Goal: Task Accomplishment & Management: Manage account settings

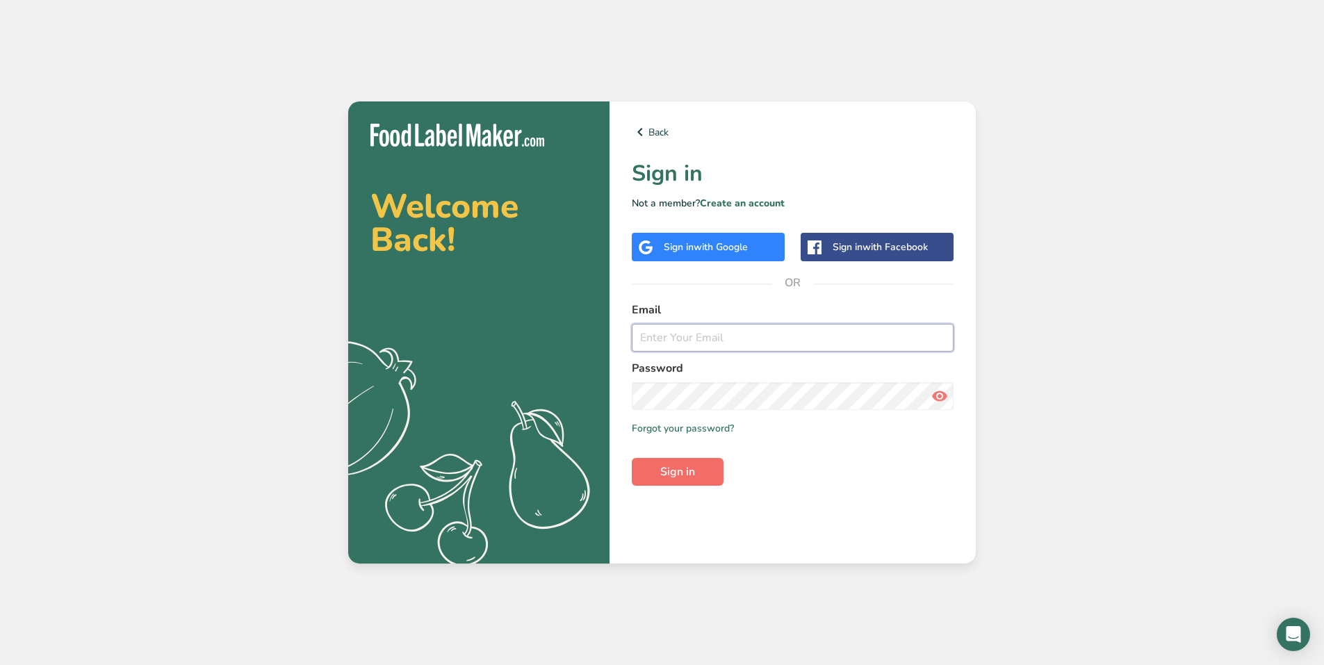
type input "[EMAIL_ADDRESS][DOMAIN_NAME]"
click at [664, 470] on span "Sign in" at bounding box center [677, 472] width 35 height 17
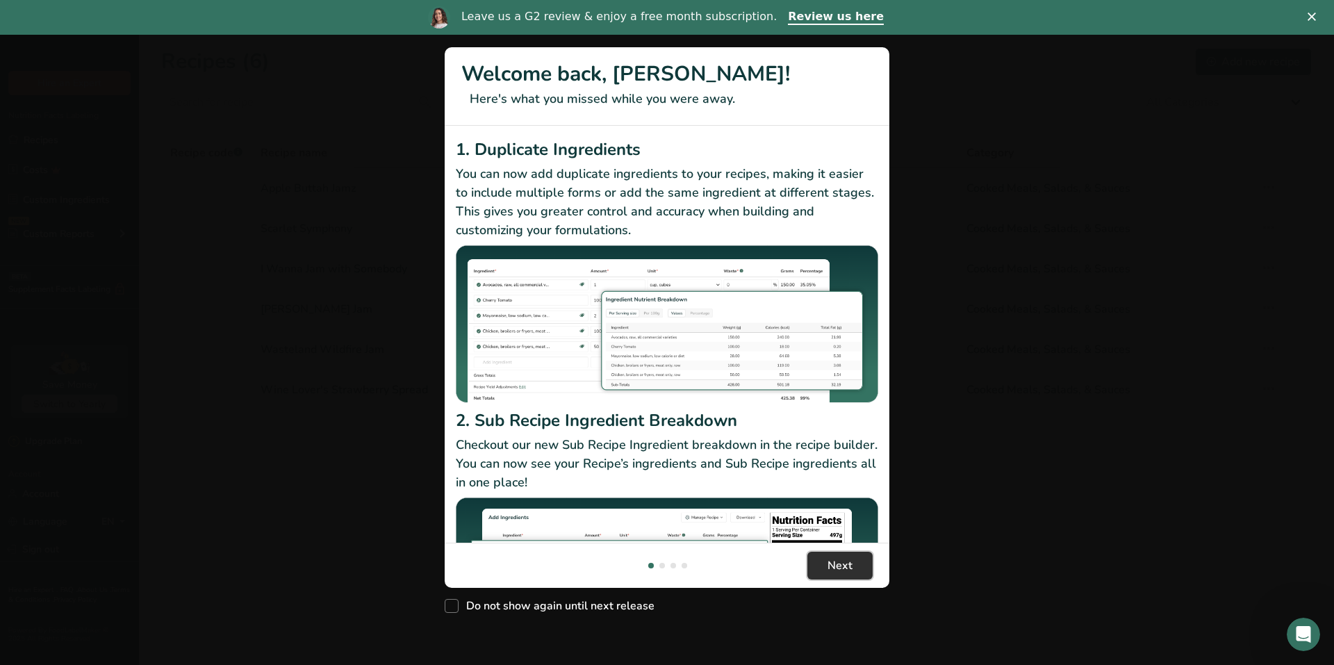
click at [846, 561] on span "Next" at bounding box center [840, 565] width 25 height 17
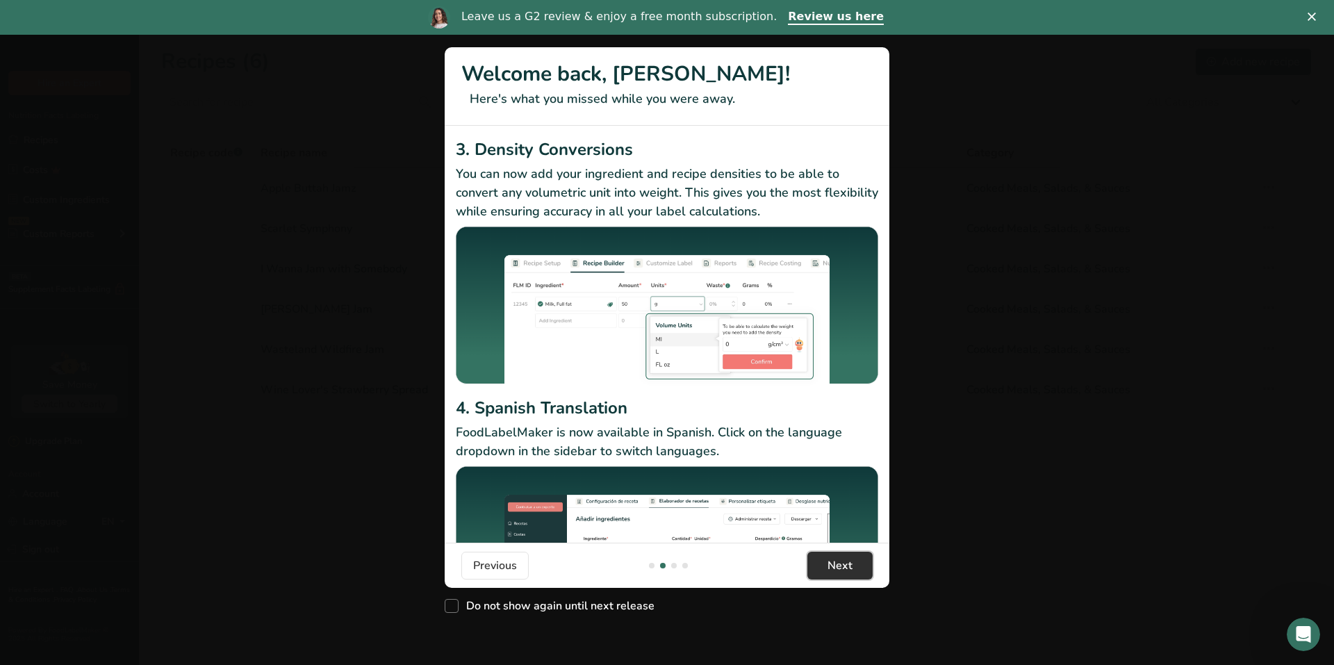
click at [844, 561] on span "Next" at bounding box center [840, 565] width 25 height 17
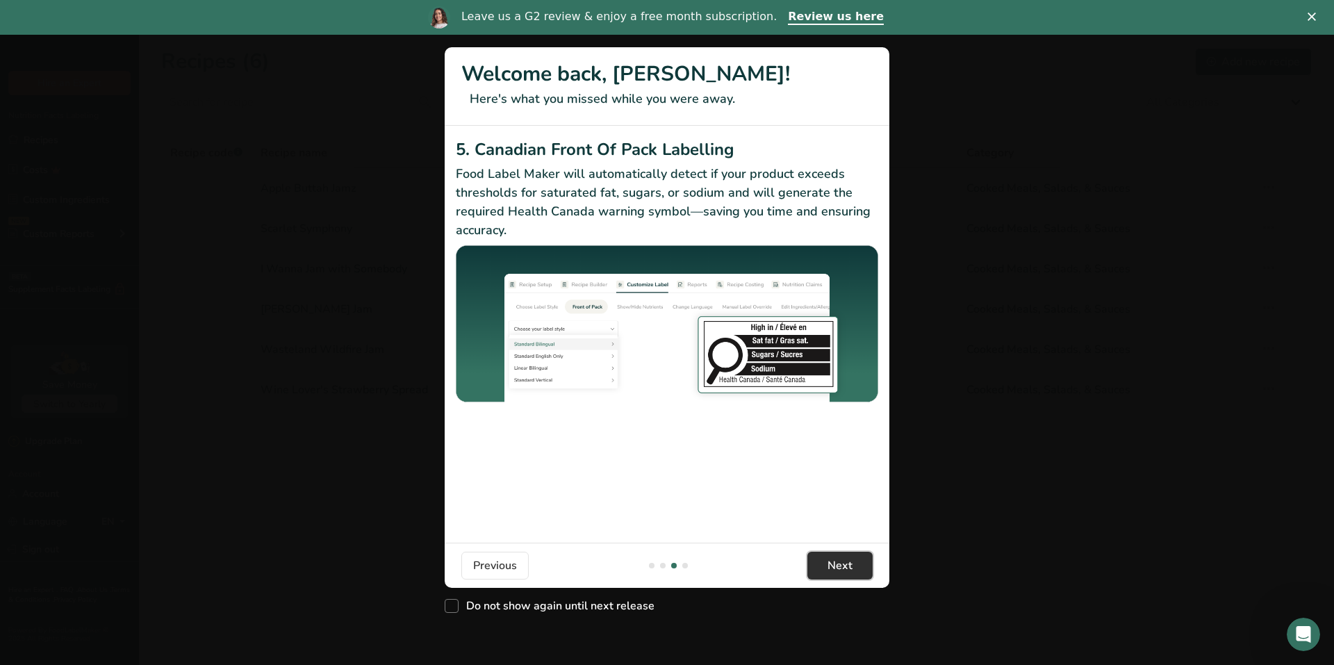
click at [844, 561] on span "Next" at bounding box center [840, 565] width 25 height 17
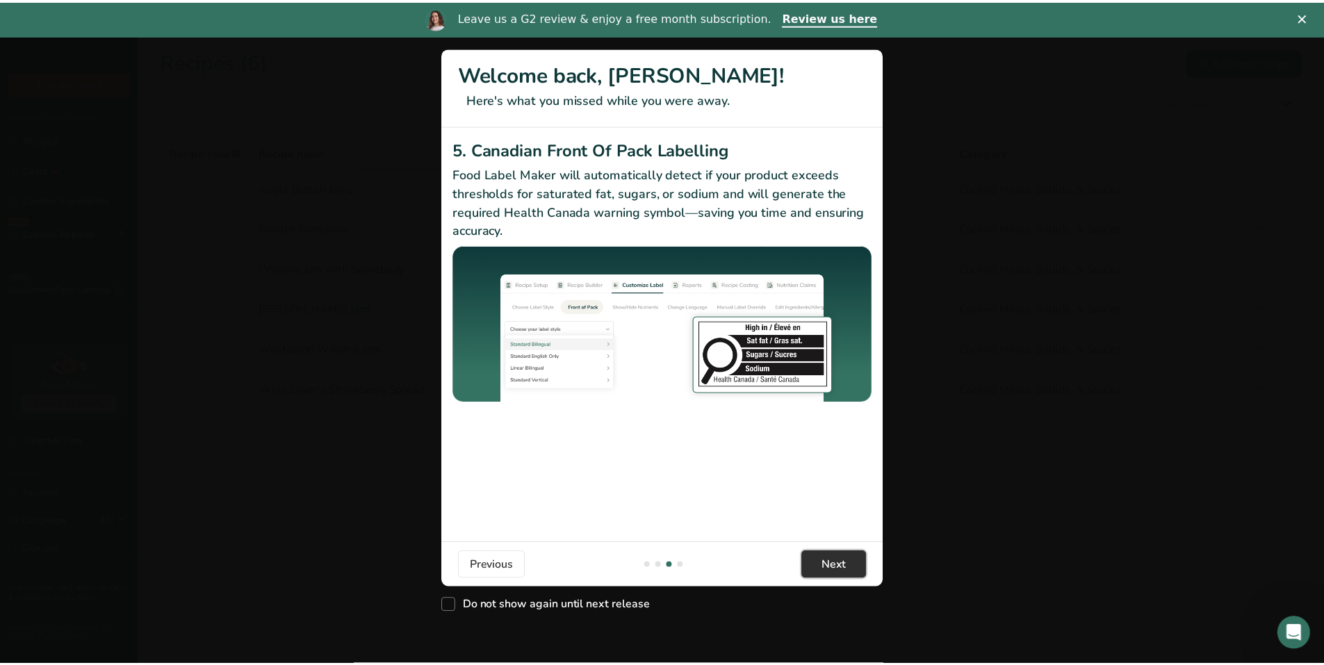
scroll to position [0, 1334]
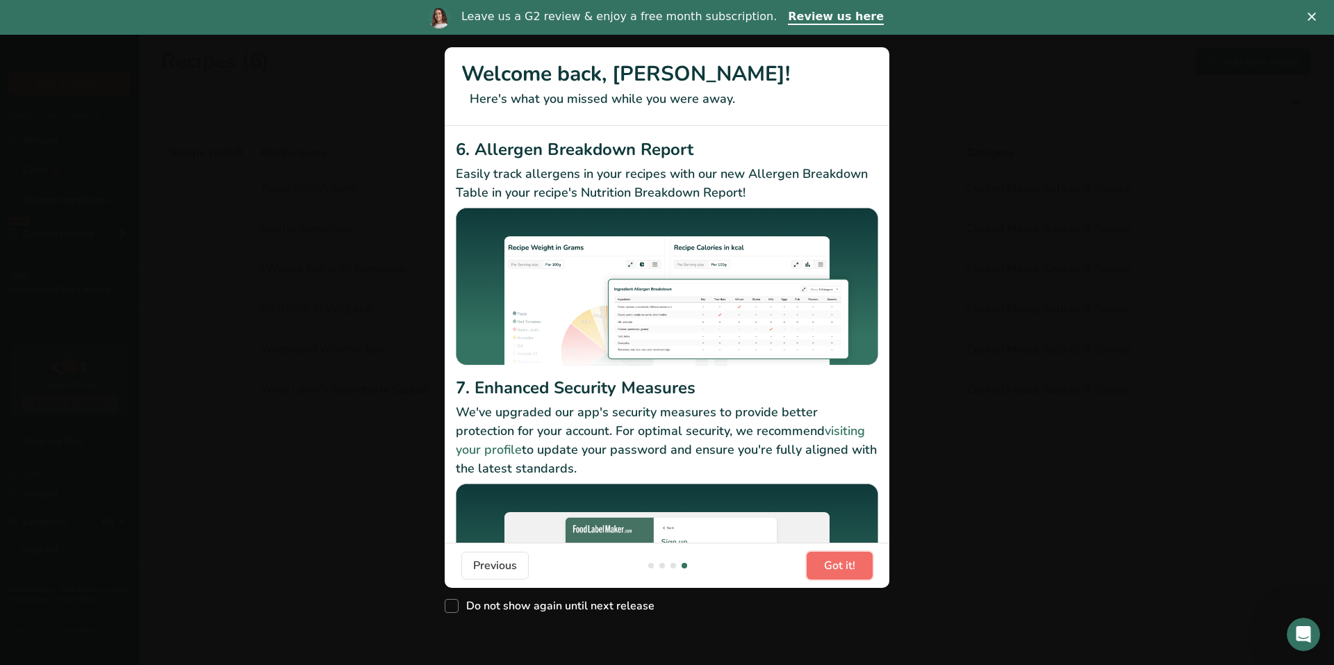
click at [844, 561] on span "Got it!" at bounding box center [839, 565] width 31 height 17
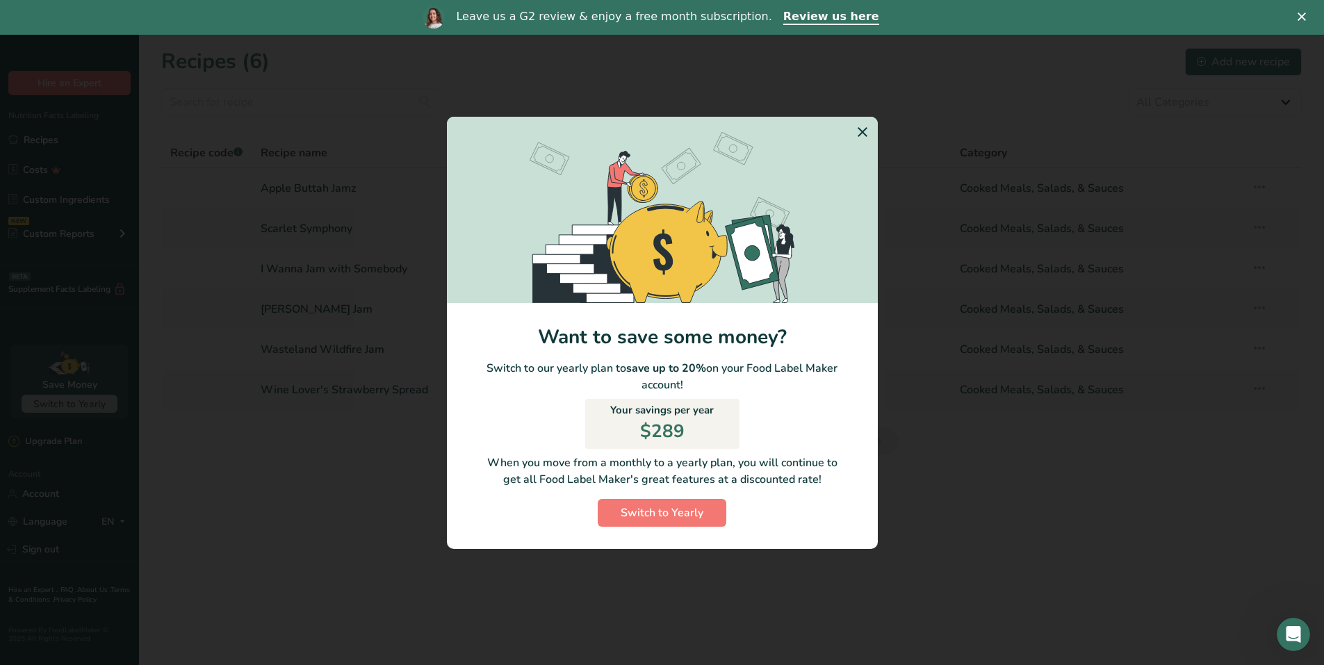
click at [857, 129] on icon "Switch to Yearly Modal" at bounding box center [862, 132] width 17 height 25
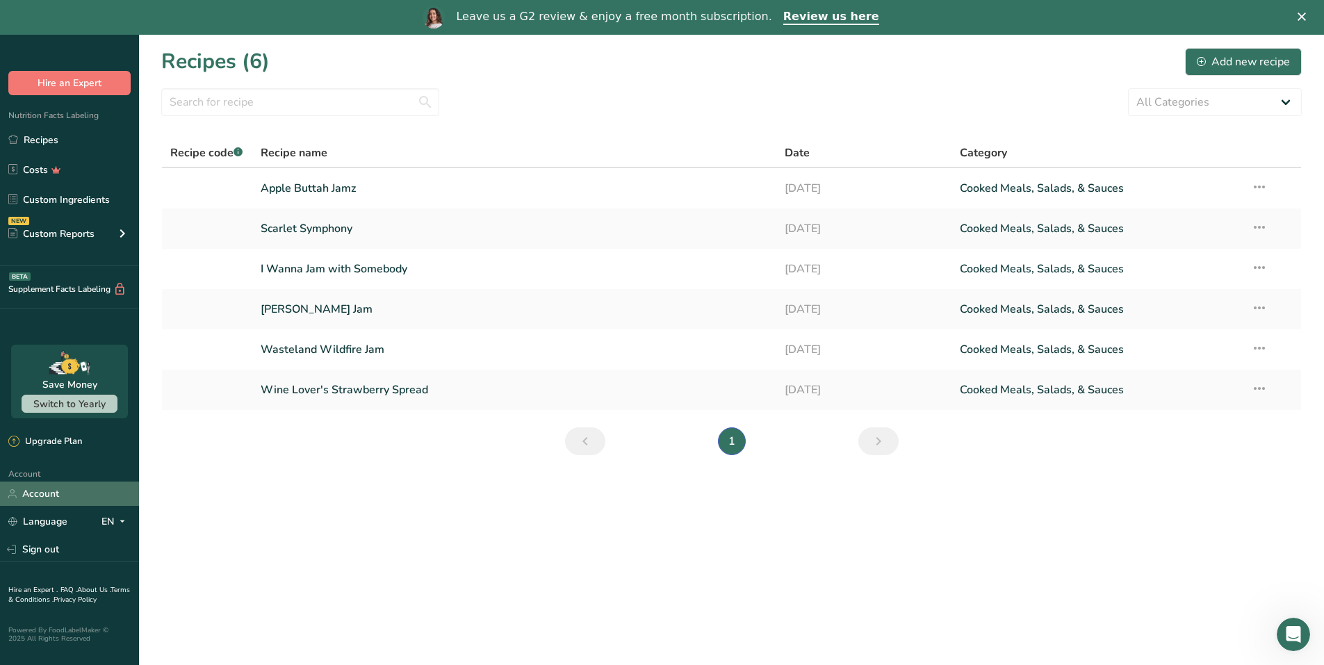
click at [42, 489] on link "Account" at bounding box center [69, 494] width 139 height 24
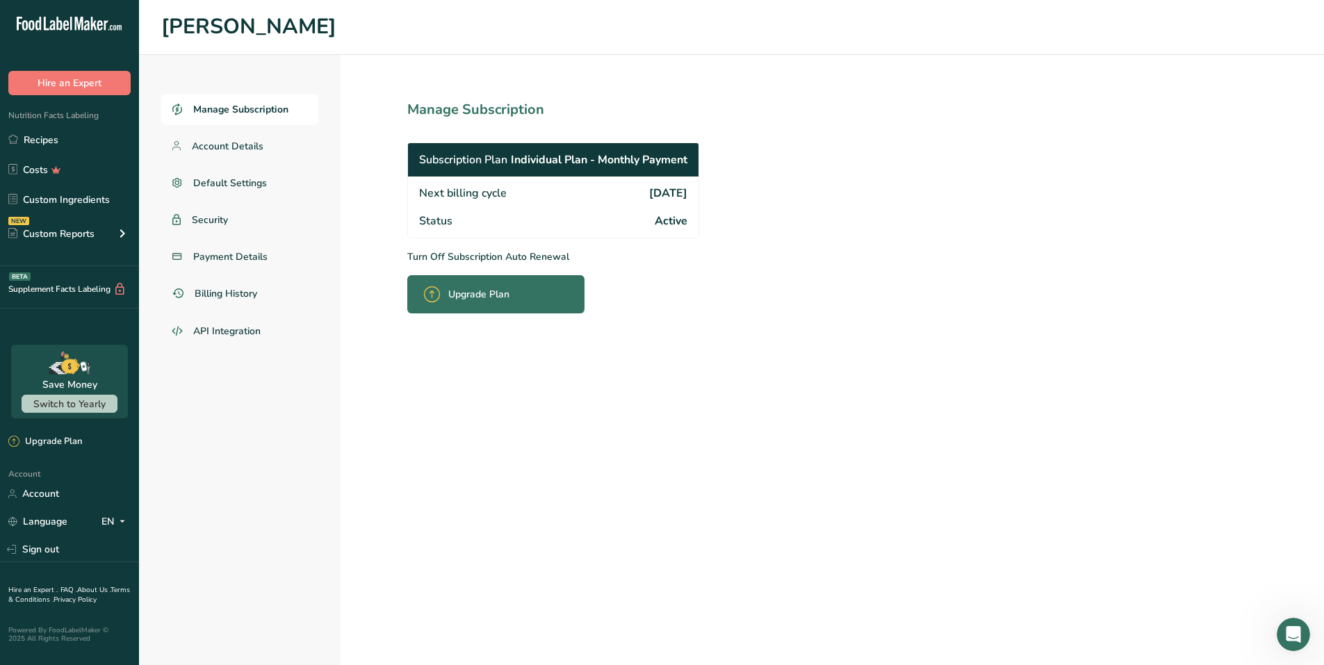
click at [521, 256] on p "Turn Off Subscription Auto Renewal" at bounding box center [583, 256] width 353 height 15
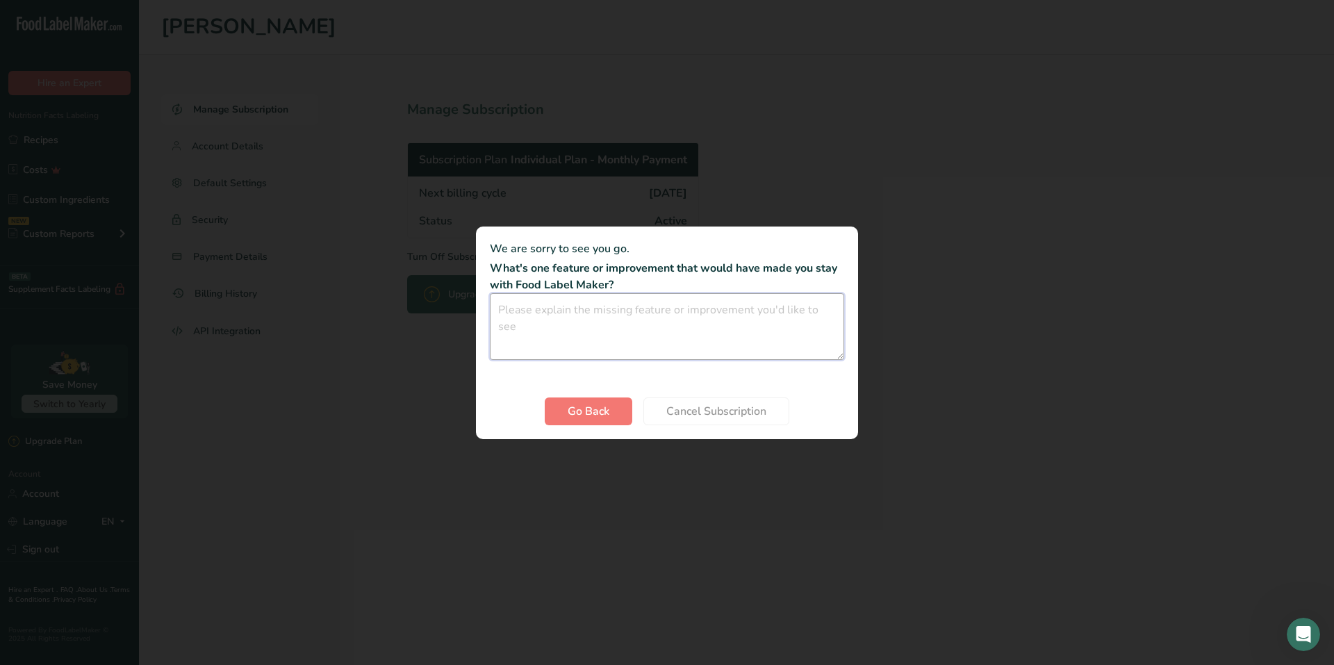
click at [586, 325] on textarea "Cancel subscription modal" at bounding box center [667, 326] width 354 height 67
type textarea "Pausing business for now, but will come back to it when business starts back up"
click at [692, 412] on span "Cancel Subscription" at bounding box center [716, 411] width 100 height 17
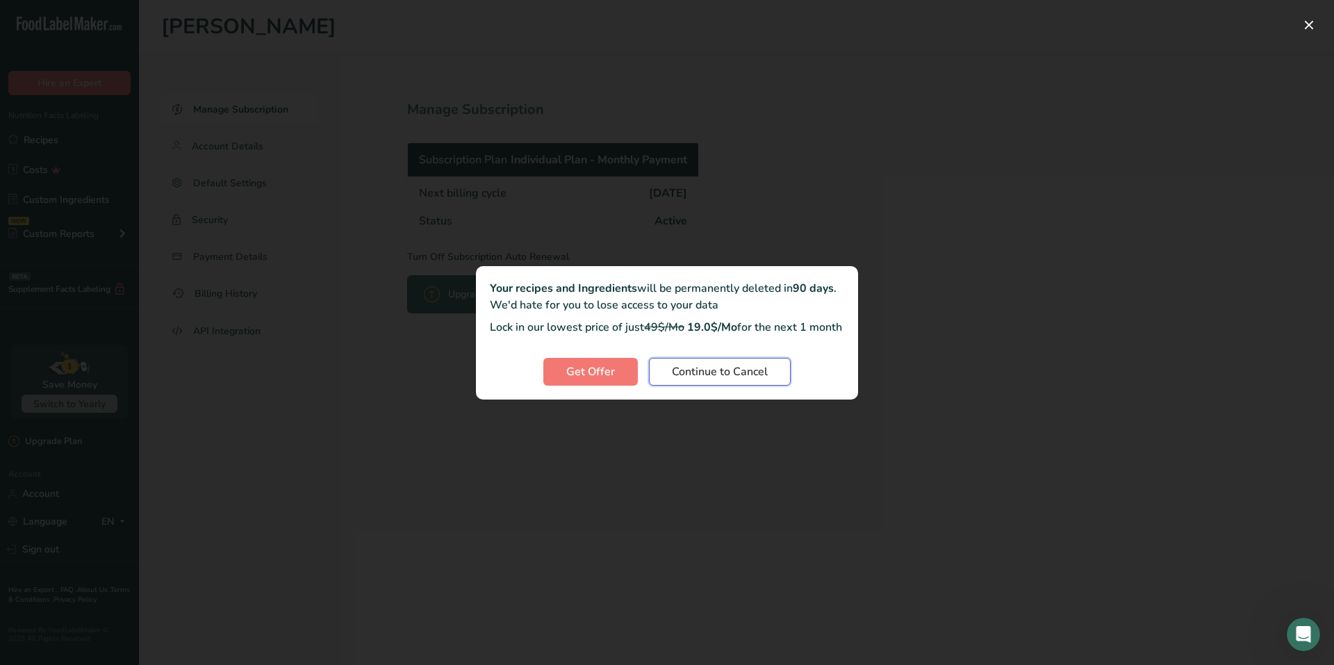
click at [696, 378] on span "Continue to Cancel" at bounding box center [720, 371] width 96 height 17
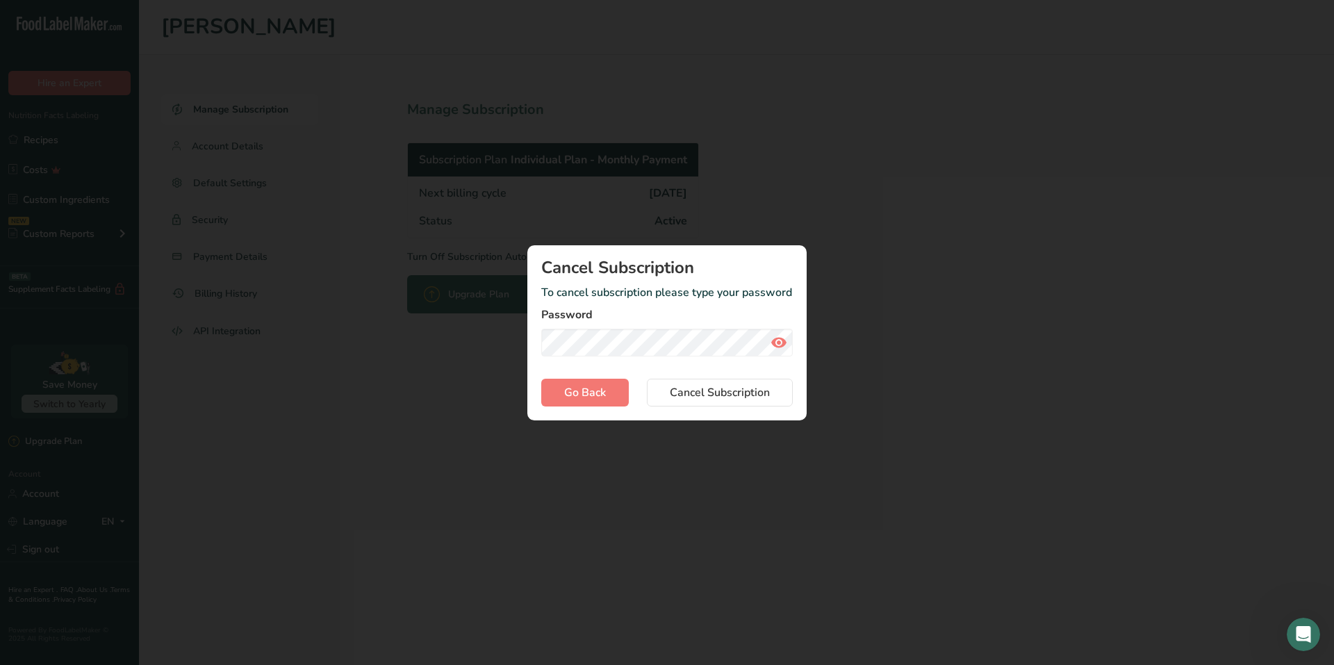
click at [741, 410] on section "Cancel Subscription To cancel subscription please type your password Password G…" at bounding box center [666, 332] width 279 height 175
click at [744, 396] on span "Cancel Subscription" at bounding box center [720, 392] width 100 height 17
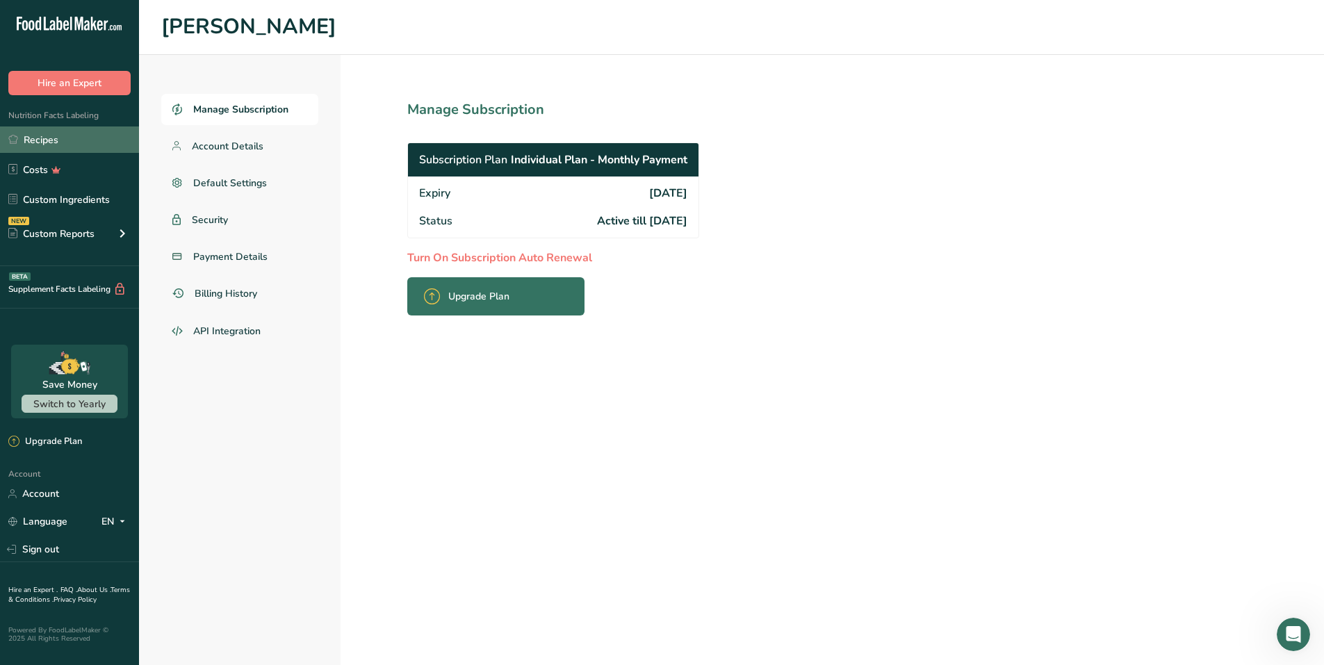
click at [50, 139] on link "Recipes" at bounding box center [69, 139] width 139 height 26
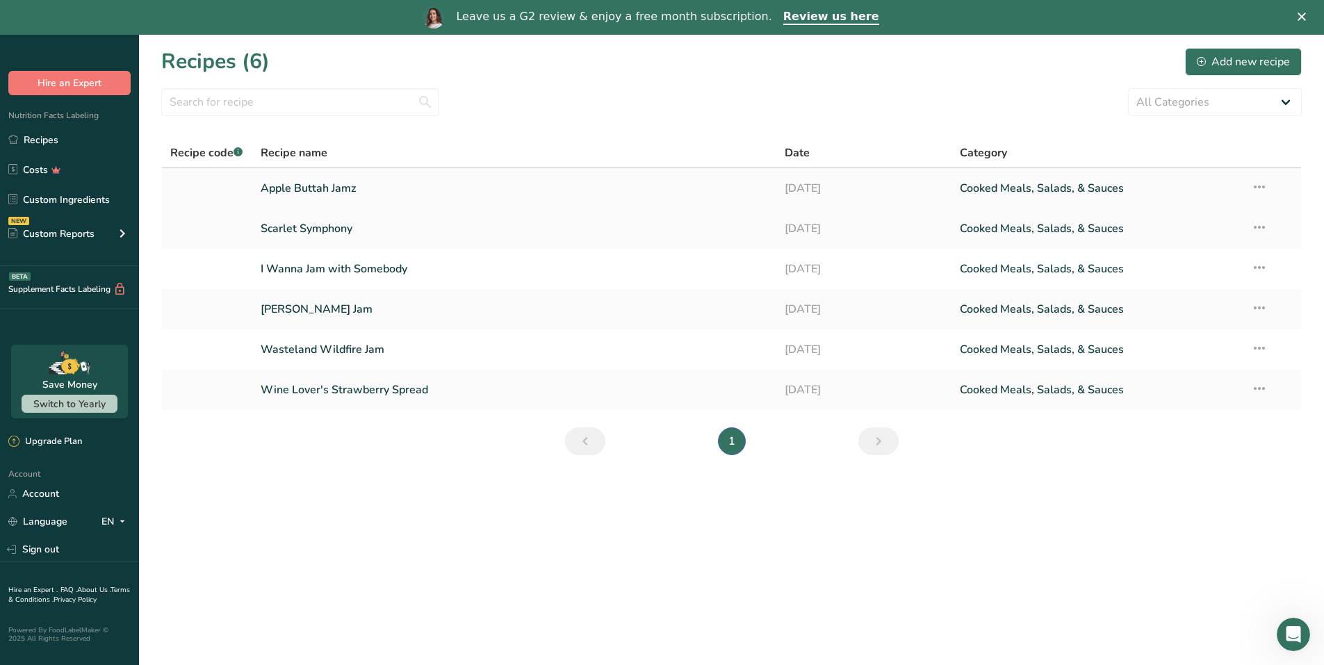
click at [1265, 189] on icon at bounding box center [1259, 186] width 17 height 25
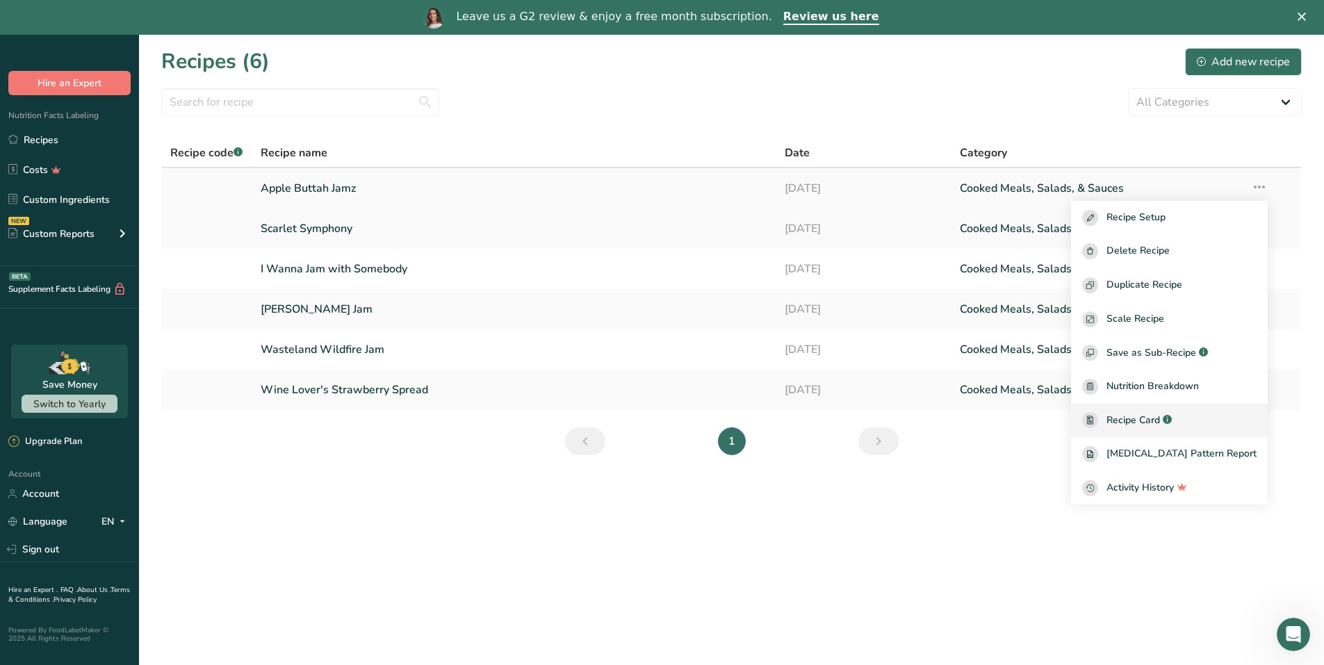
click at [1160, 418] on span "Recipe Card" at bounding box center [1133, 420] width 54 height 15
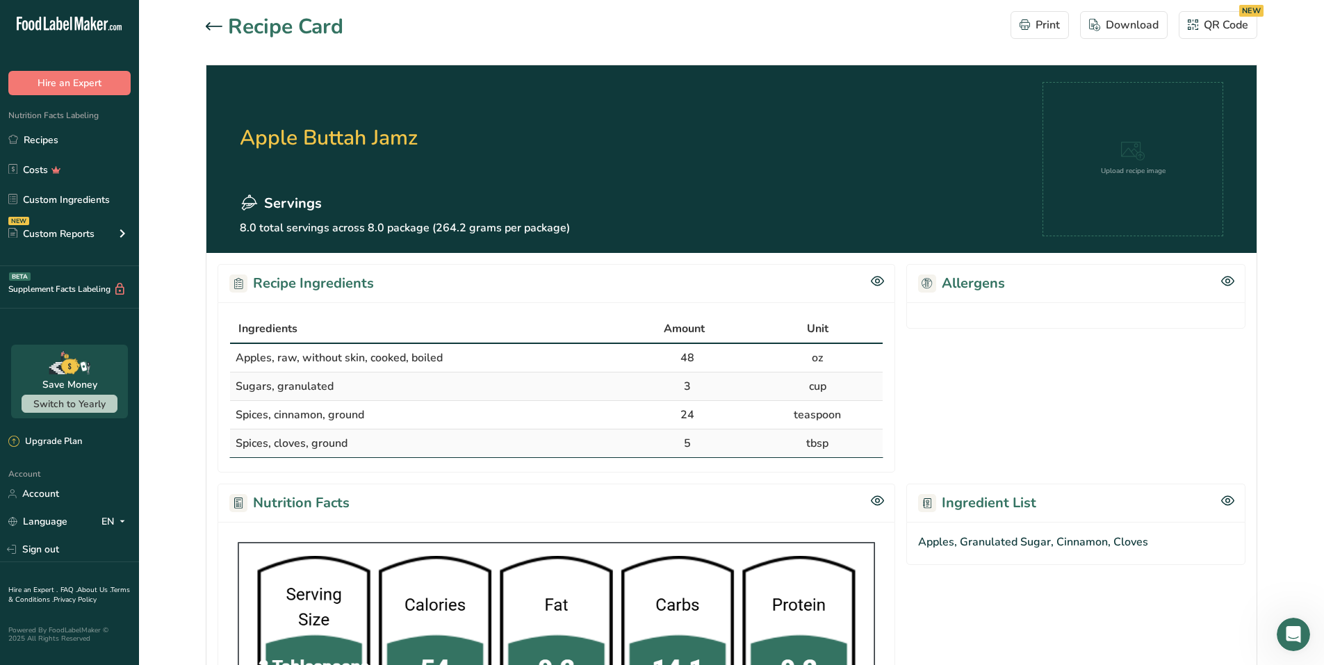
click at [210, 24] on icon at bounding box center [214, 26] width 17 height 8
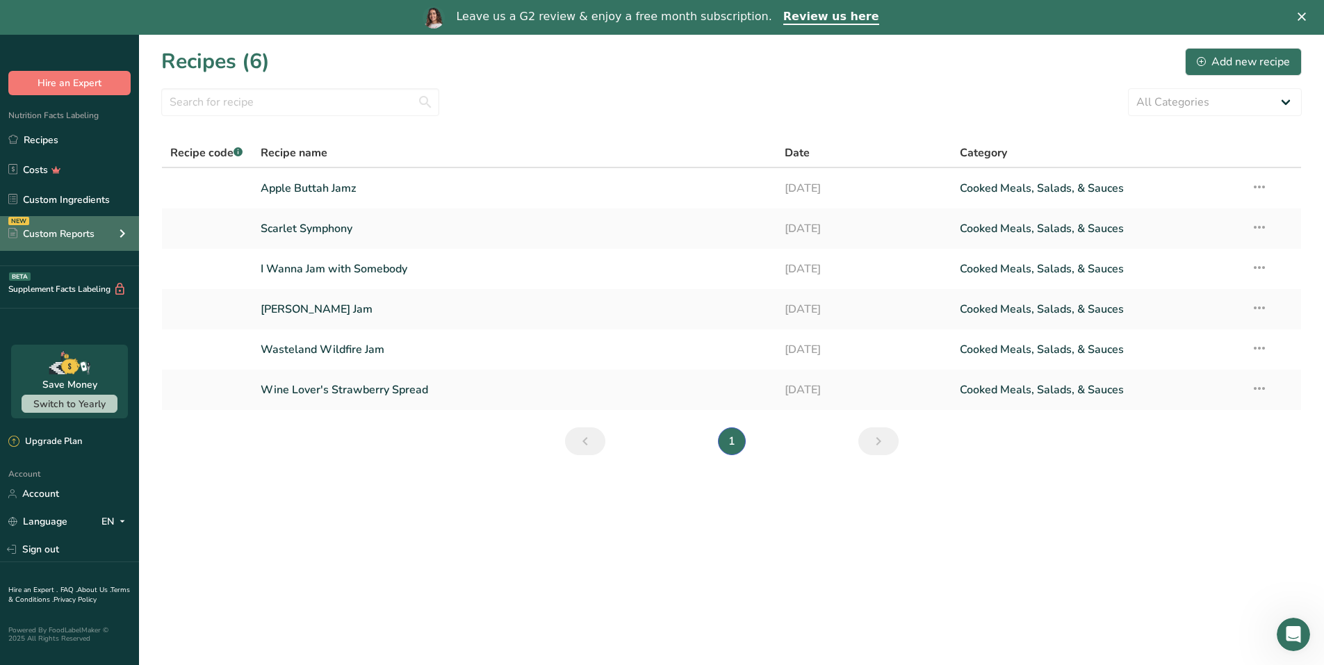
click at [125, 231] on icon at bounding box center [122, 233] width 17 height 25
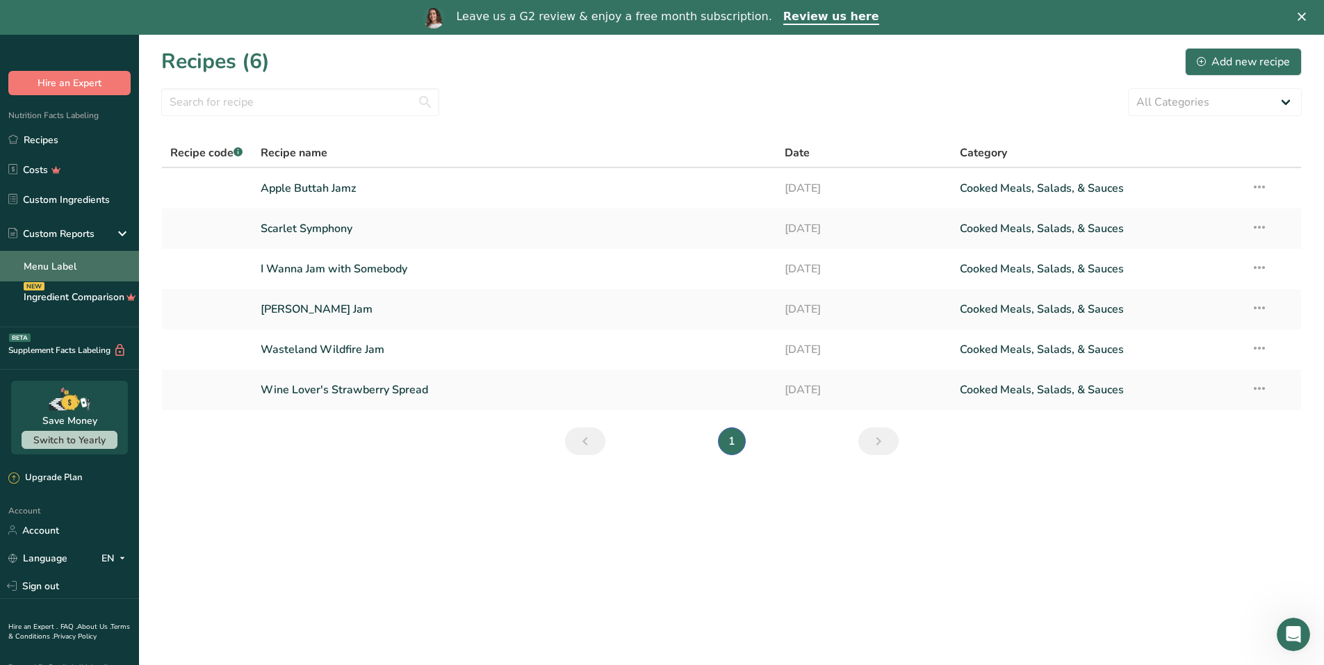
click at [91, 263] on link "Menu Label" at bounding box center [69, 266] width 139 height 31
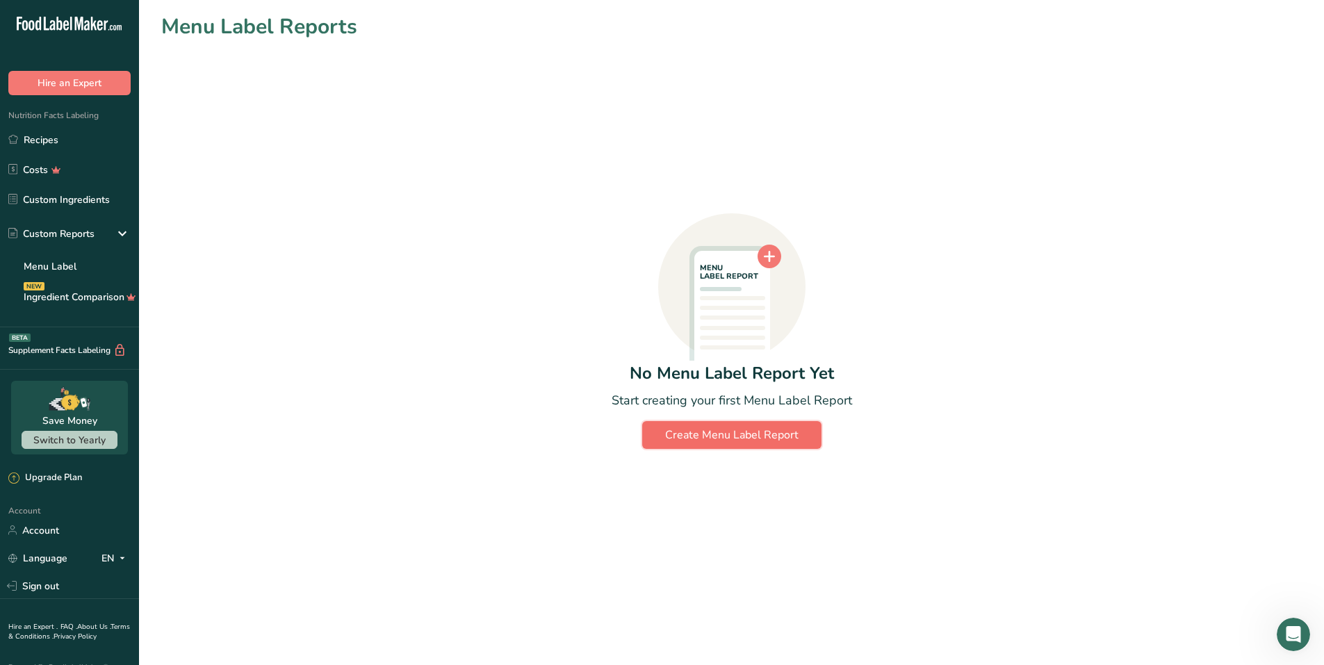
click at [751, 427] on div "Create Menu Label Report" at bounding box center [731, 435] width 133 height 17
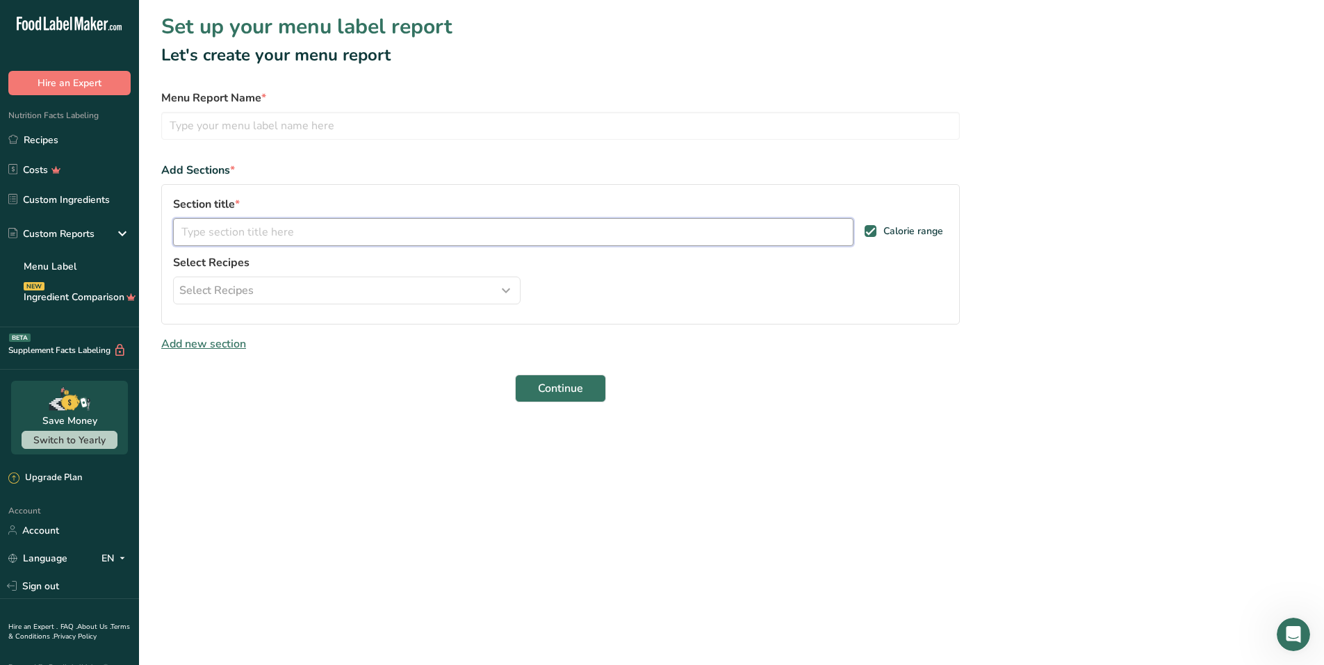
click at [224, 231] on input "text" at bounding box center [513, 232] width 680 height 28
click at [232, 295] on span "Select Recipes" at bounding box center [216, 290] width 74 height 17
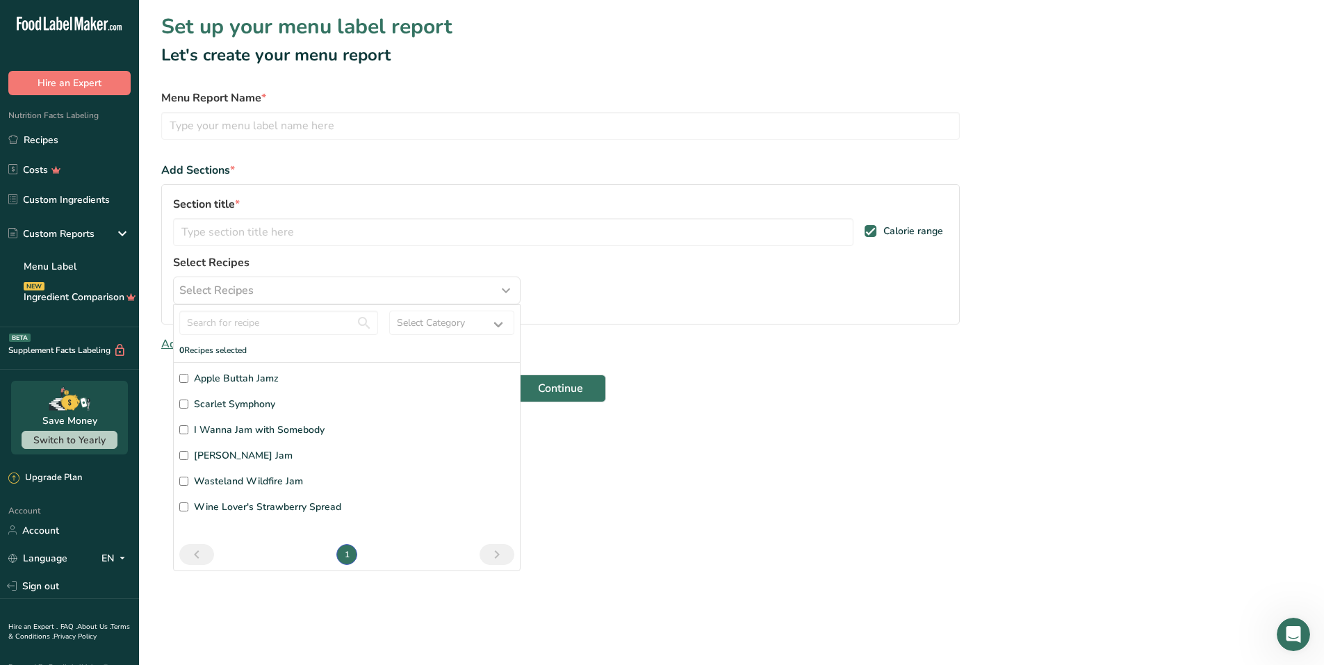
click at [180, 378] on input "Apple Buttah Jamz" at bounding box center [183, 378] width 9 height 9
checkbox input "true"
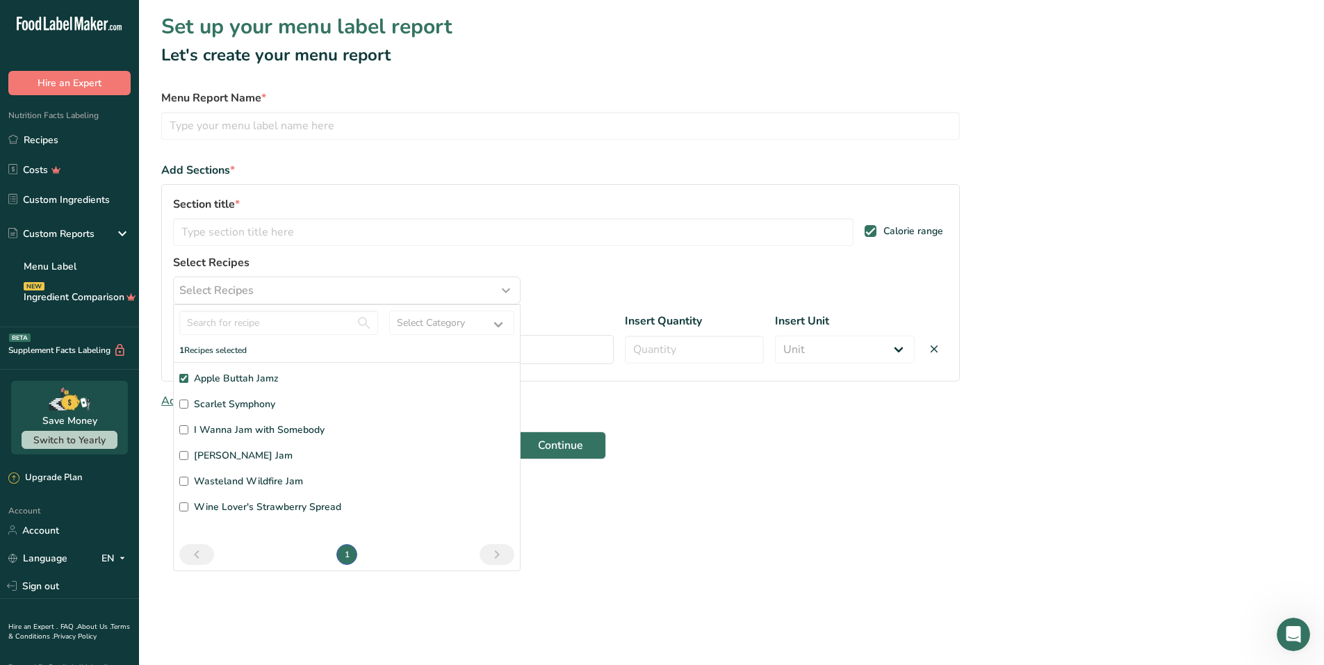
click at [185, 400] on input "Scarlet Symphony" at bounding box center [183, 404] width 9 height 9
checkbox input "true"
click at [184, 433] on input "I Wanna Jam with Somebody" at bounding box center [183, 429] width 9 height 9
checkbox input "true"
click at [183, 456] on input "[PERSON_NAME] Jam" at bounding box center [183, 455] width 9 height 9
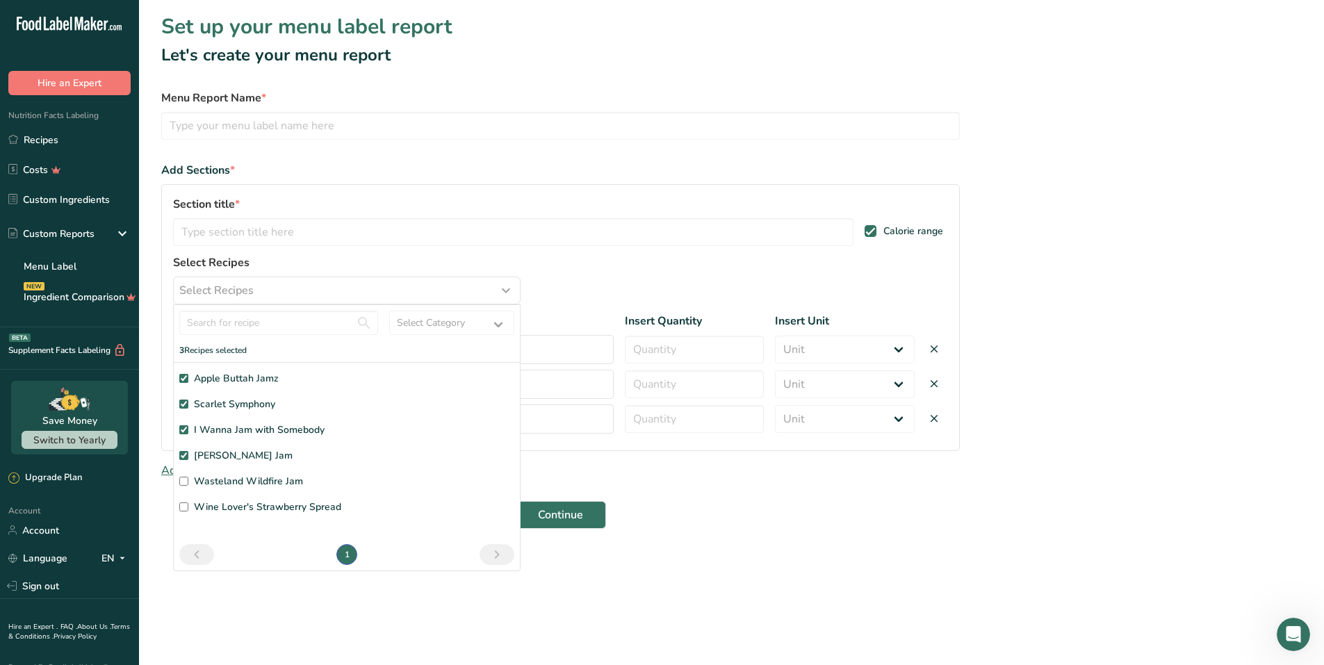
checkbox input "true"
click at [181, 482] on input "Wasteland Wildfire Jam" at bounding box center [183, 481] width 9 height 9
checkbox input "true"
click at [184, 510] on input "Wine Lover's Strawberry Spread" at bounding box center [183, 506] width 9 height 9
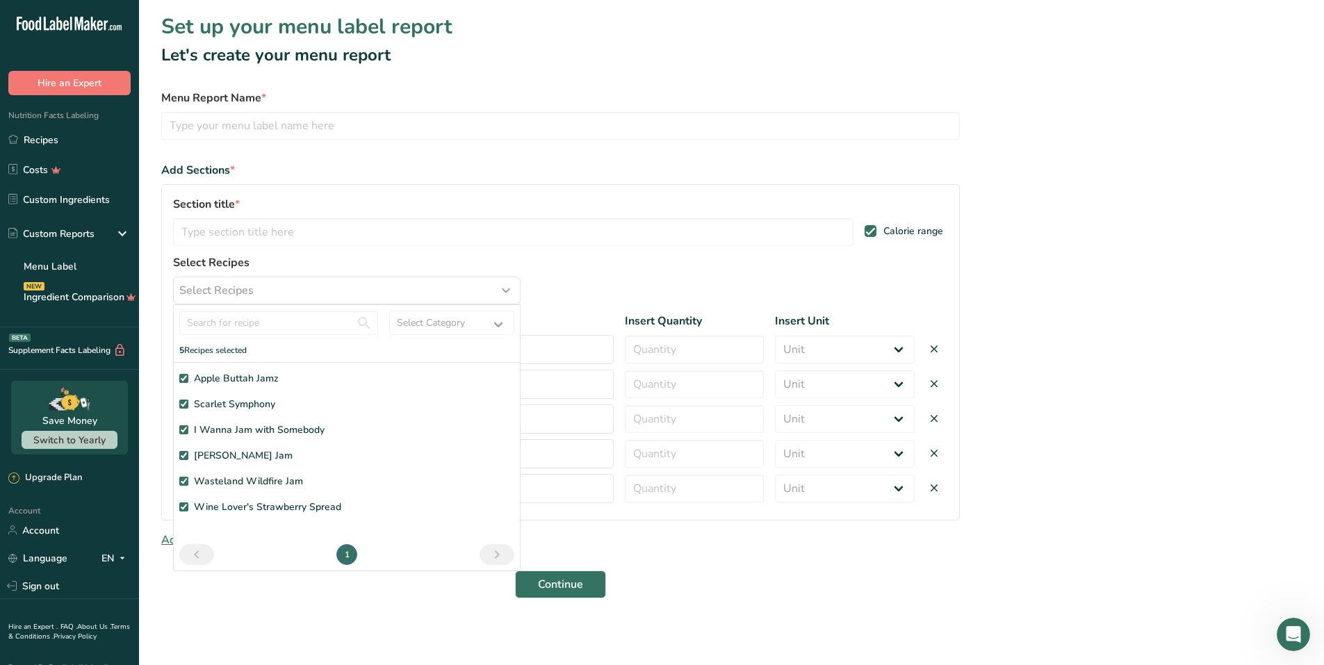
checkbox input "true"
click at [465, 320] on select "Select Category All Baked Goods [GEOGRAPHIC_DATA] Confectionery Cooked Meals, S…" at bounding box center [451, 323] width 125 height 24
click at [265, 229] on input "text" at bounding box center [513, 232] width 680 height 28
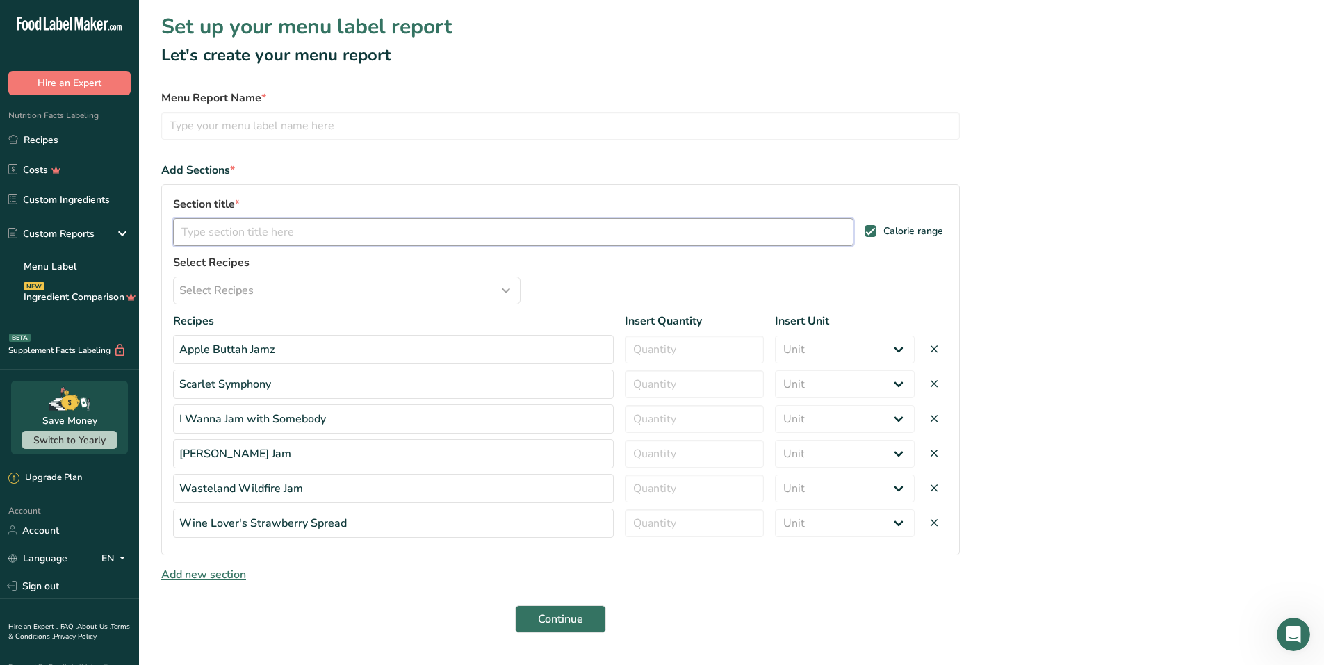
click at [190, 231] on input "text" at bounding box center [513, 232] width 680 height 28
click at [306, 305] on div "Section title * Calorie range Select Recipes Select Recipes Select Category All…" at bounding box center [560, 369] width 798 height 371
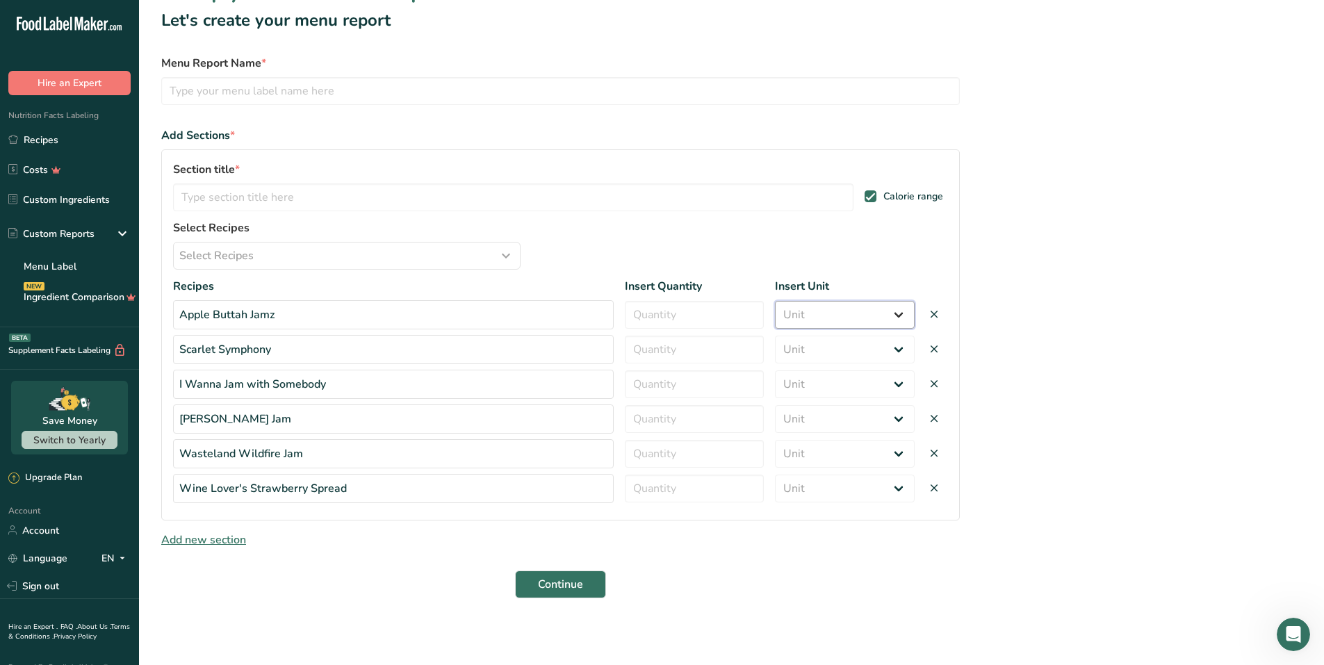
click at [847, 313] on select "Unit Serving Package g kg mg mcg lb oz" at bounding box center [845, 315] width 140 height 28
click at [677, 307] on input "number" at bounding box center [695, 315] width 140 height 28
type input "1"
click at [875, 320] on select "Unit Serving Package g kg mg mcg lb oz" at bounding box center [845, 315] width 140 height 28
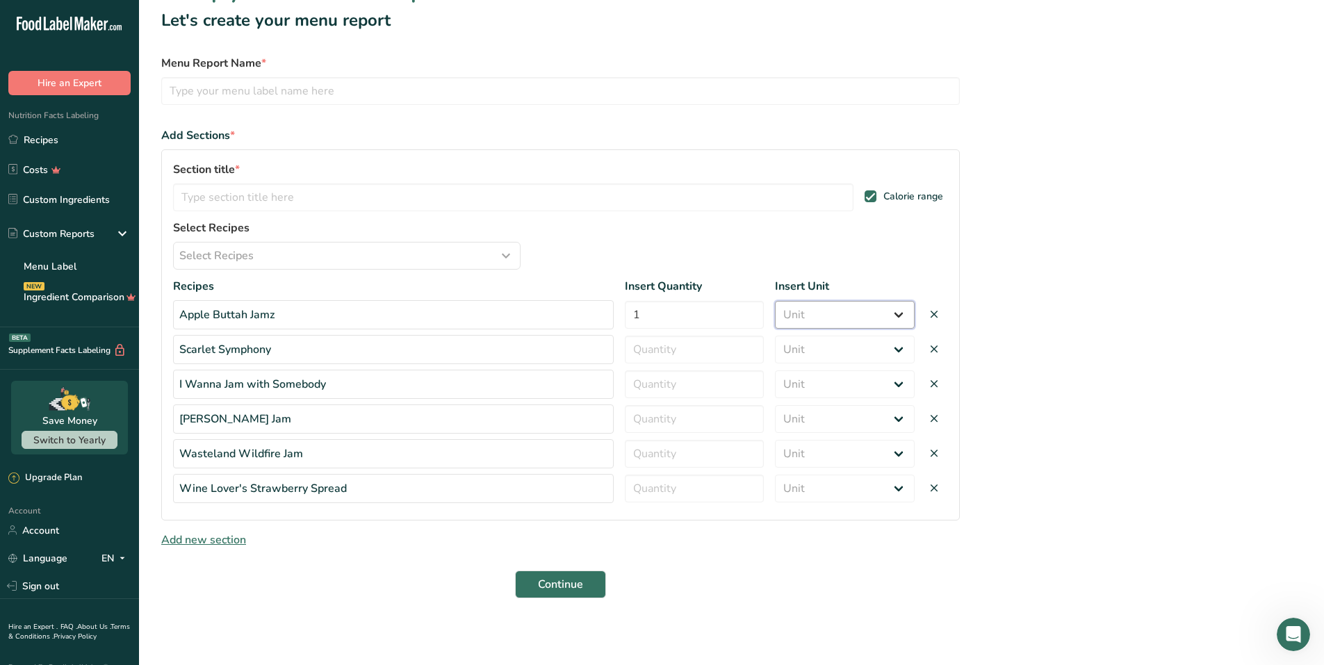
select select "package"
click at [775, 301] on select "Unit Serving Package g kg mg mcg lb oz" at bounding box center [845, 315] width 140 height 28
click at [703, 352] on input "number" at bounding box center [695, 350] width 140 height 28
type input "1"
click at [932, 357] on icon at bounding box center [934, 349] width 13 height 19
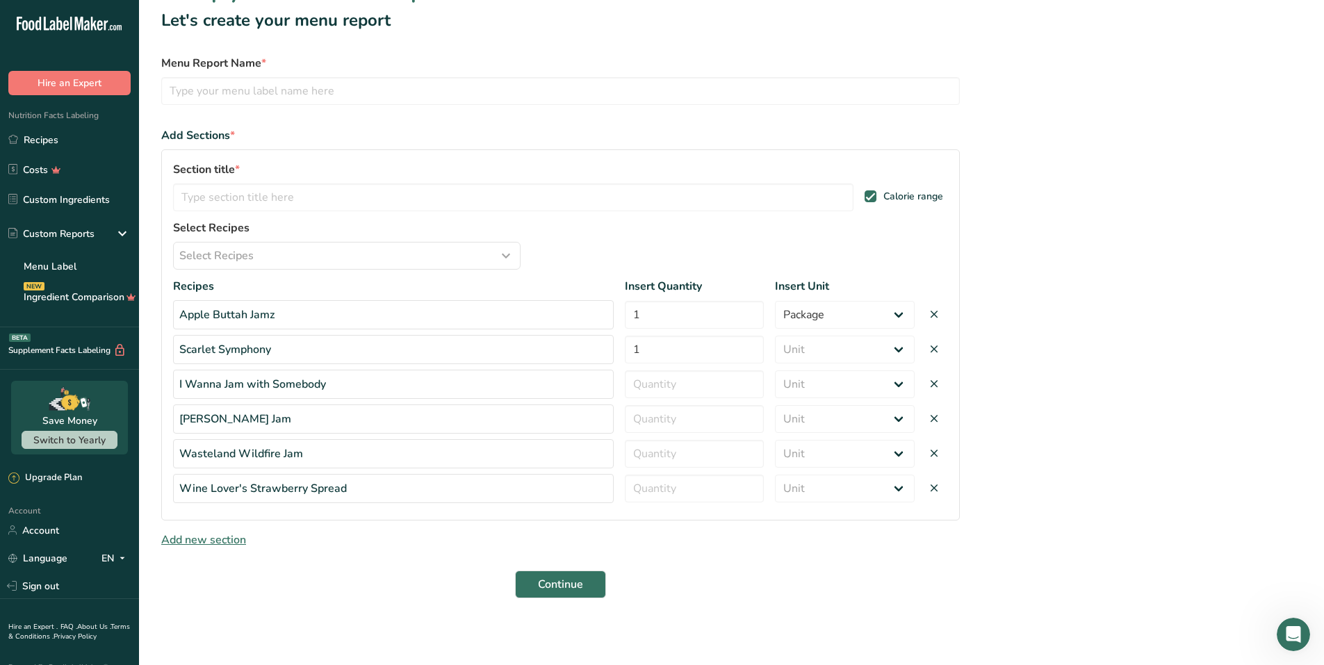
scroll to position [0, 0]
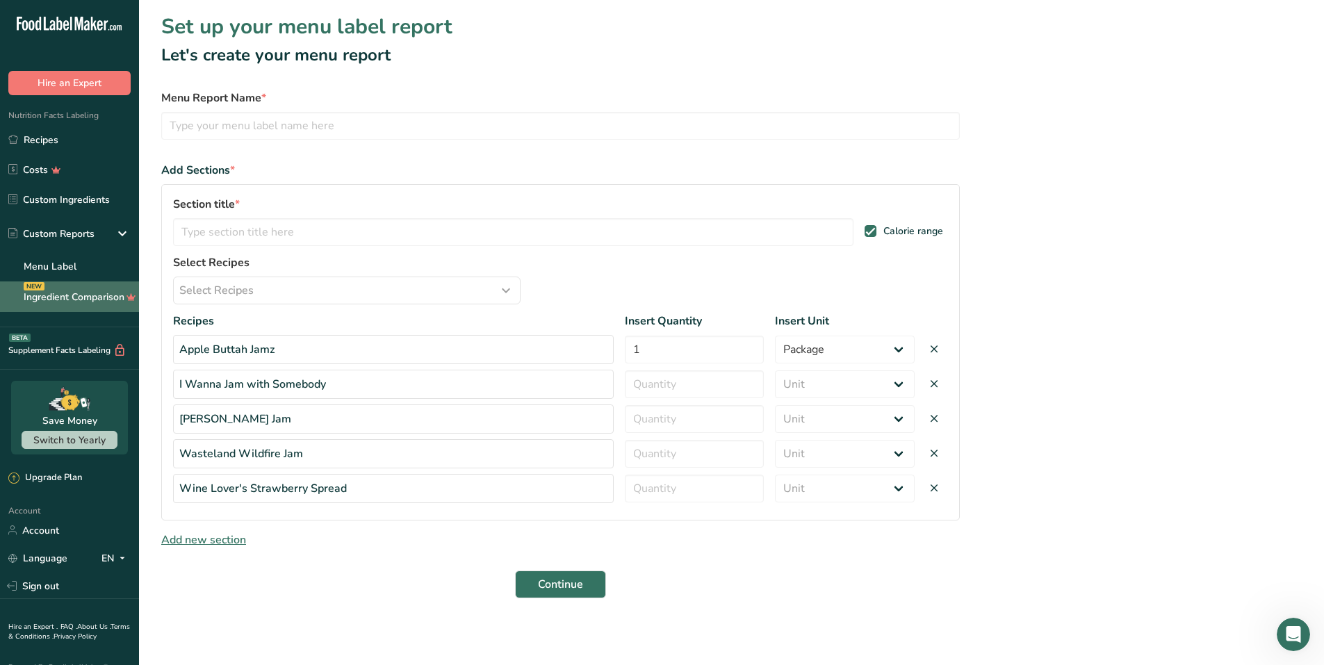
click at [63, 293] on link "Ingredient Comparison NEW" at bounding box center [69, 296] width 139 height 31
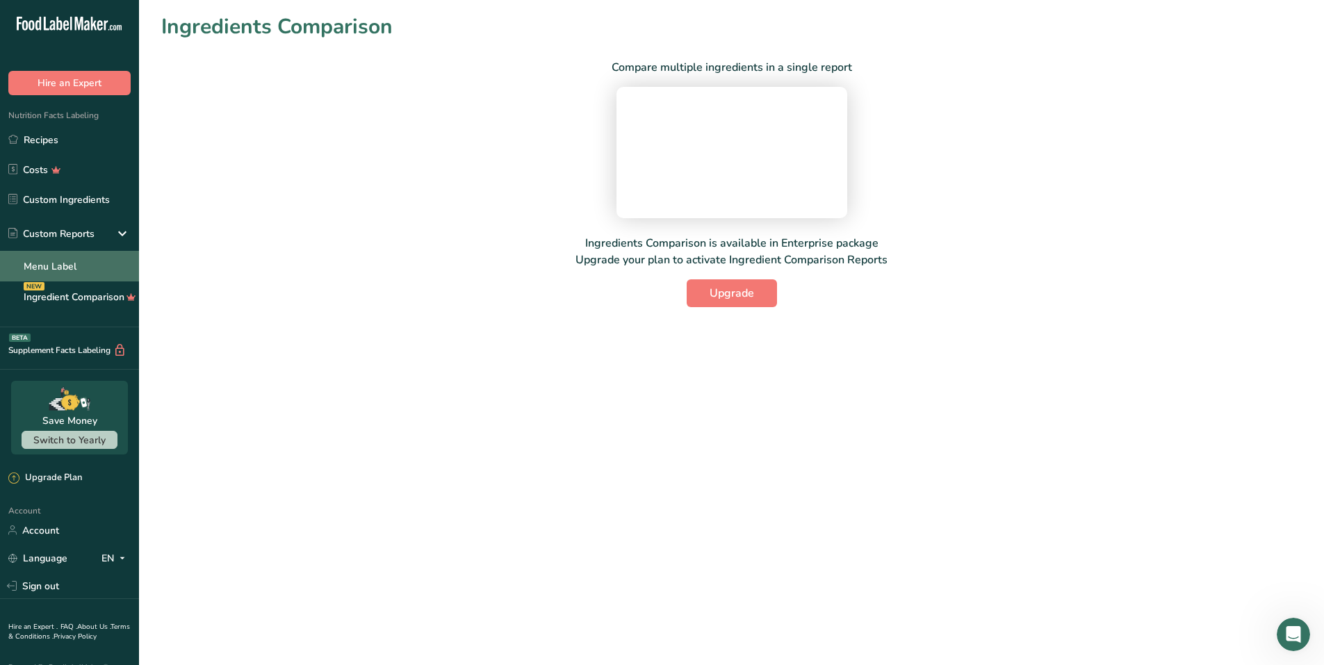
click at [40, 264] on link "Menu Label" at bounding box center [69, 266] width 139 height 31
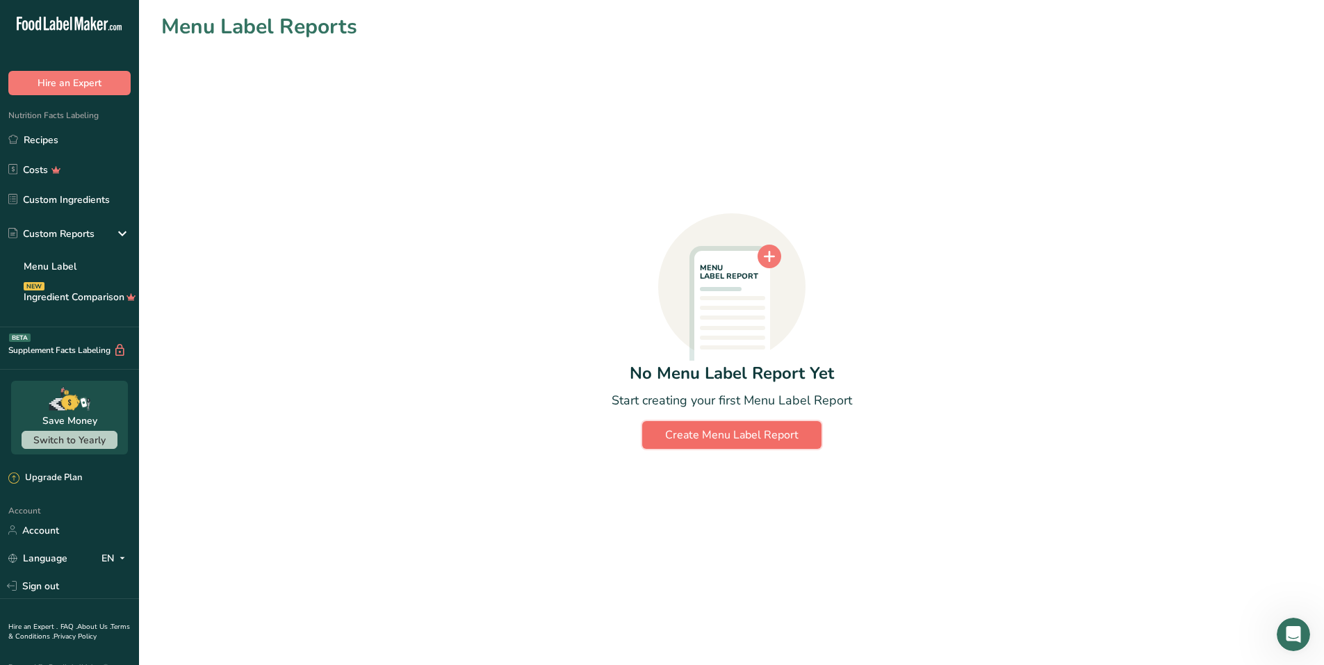
click at [742, 430] on div "Create Menu Label Report" at bounding box center [731, 435] width 133 height 17
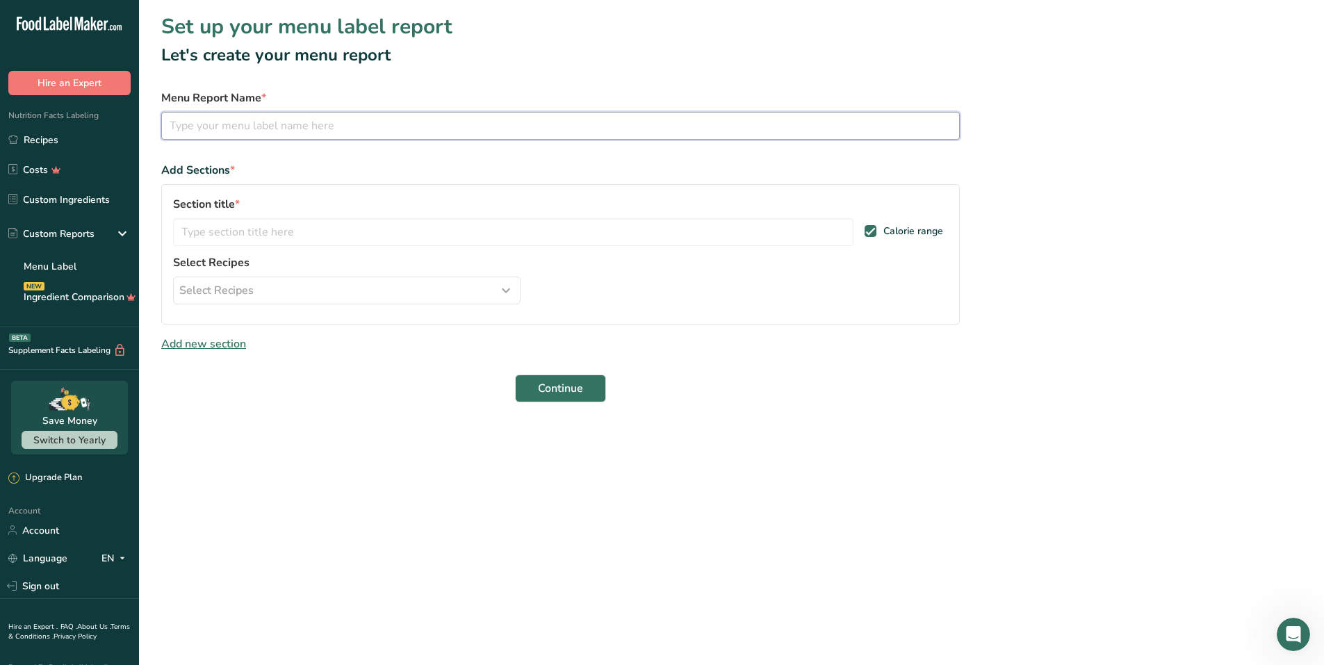
click at [204, 117] on input "text" at bounding box center [560, 126] width 798 height 28
type input "Full Menu"
click at [218, 236] on input "text" at bounding box center [513, 232] width 680 height 28
type input "Full Menu"
click at [297, 286] on div "Select Recipes" at bounding box center [346, 290] width 335 height 17
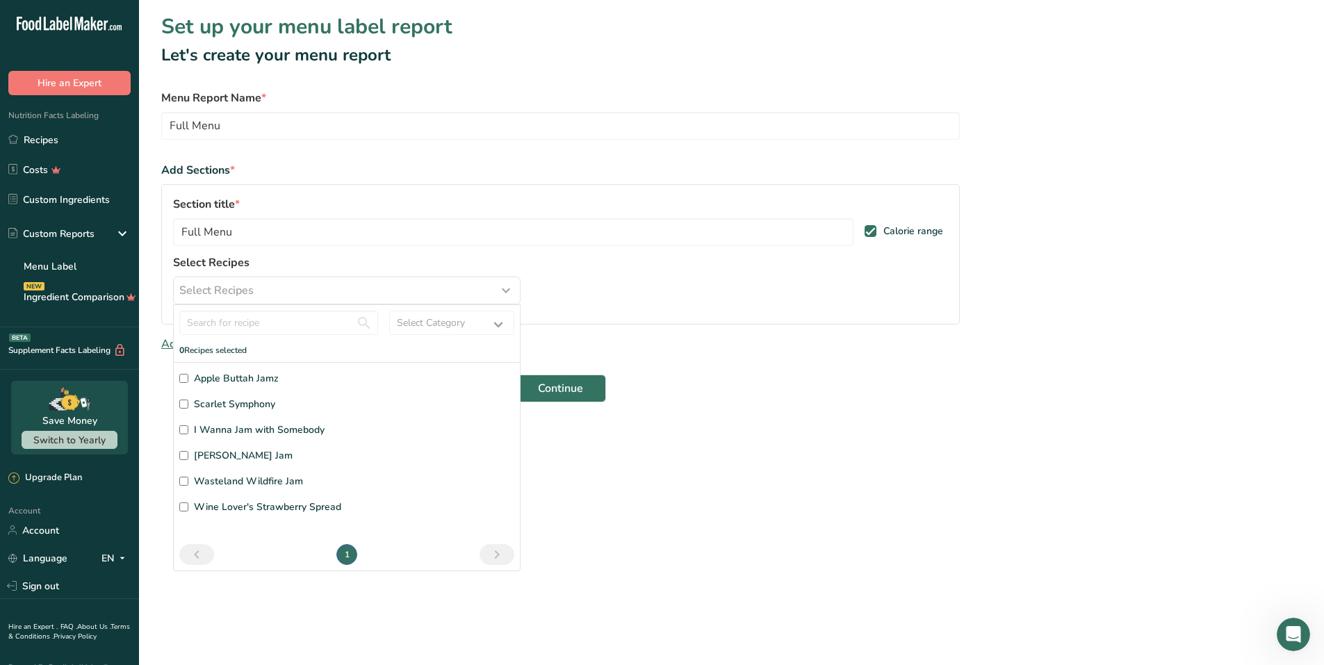
click at [185, 379] on input "Apple Buttah Jamz" at bounding box center [183, 378] width 9 height 9
checkbox input "true"
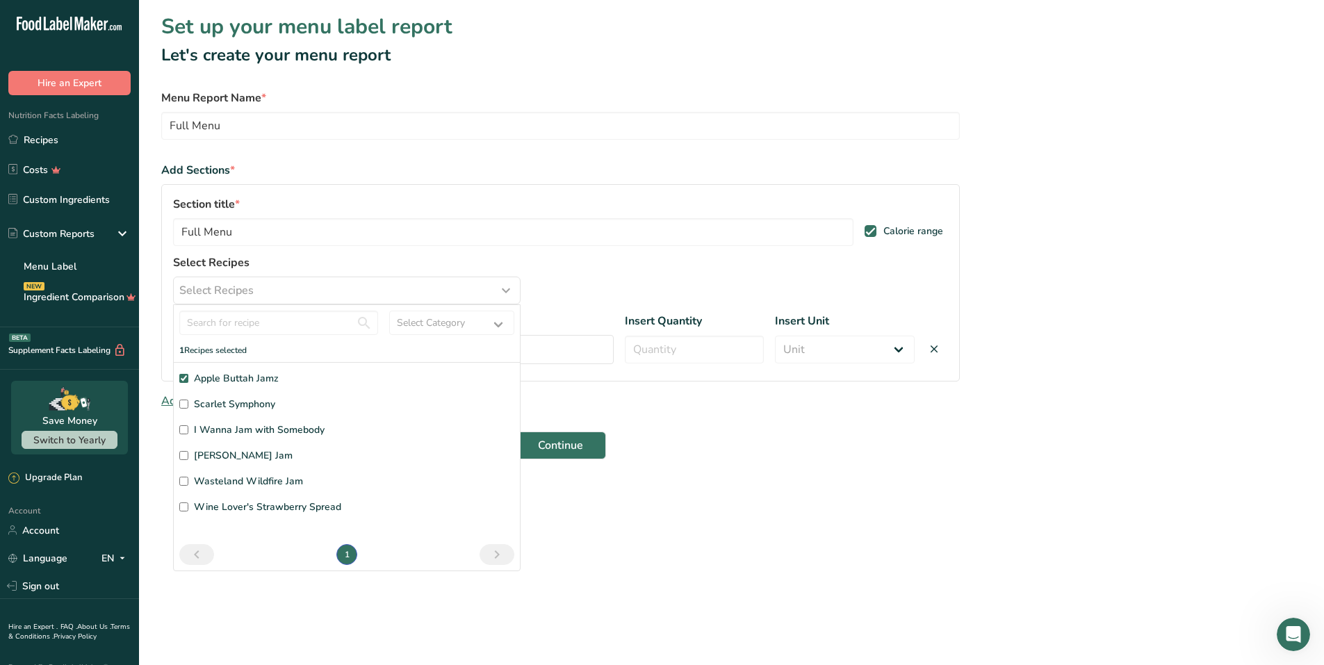
click at [181, 409] on label "Scarlet Symphony" at bounding box center [346, 404] width 335 height 15
click at [181, 409] on input "Scarlet Symphony" at bounding box center [183, 404] width 9 height 9
checkbox input "true"
click at [185, 430] on input "I Wanna Jam with Somebody" at bounding box center [183, 429] width 9 height 9
checkbox input "true"
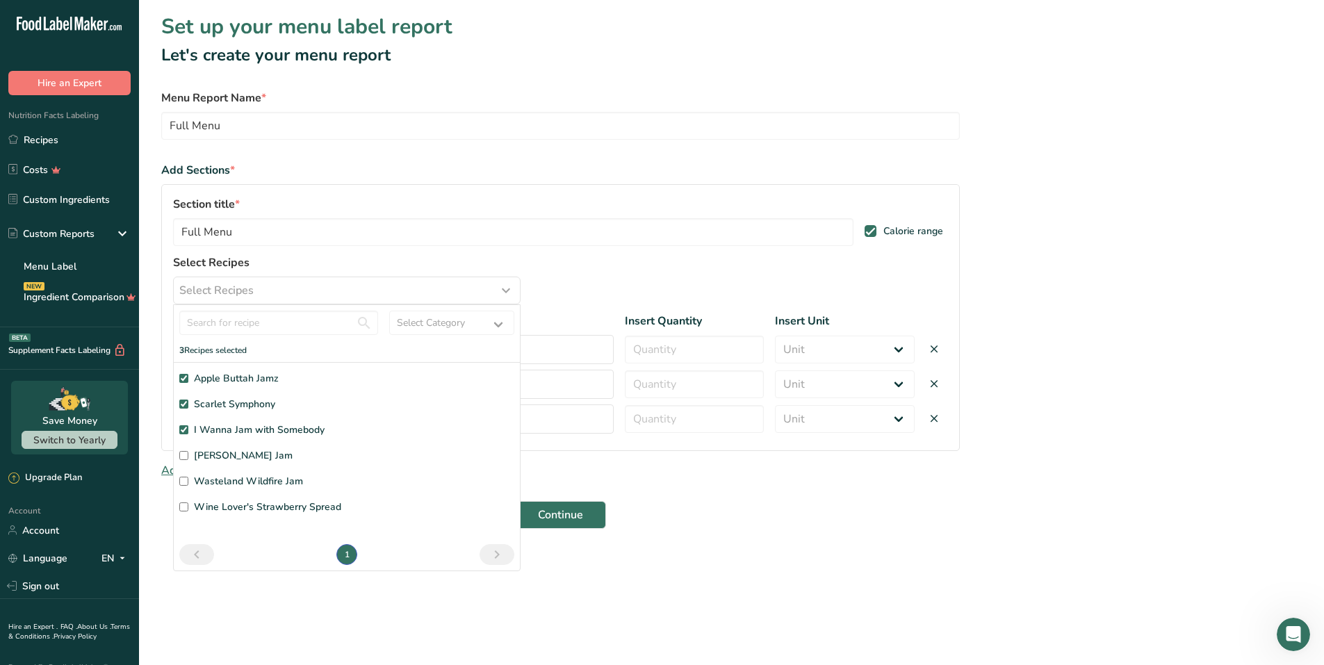
click at [182, 457] on input "[PERSON_NAME] Jam" at bounding box center [183, 455] width 9 height 9
checkbox input "true"
click at [183, 477] on input "Wasteland Wildfire Jam" at bounding box center [183, 481] width 9 height 9
checkbox input "true"
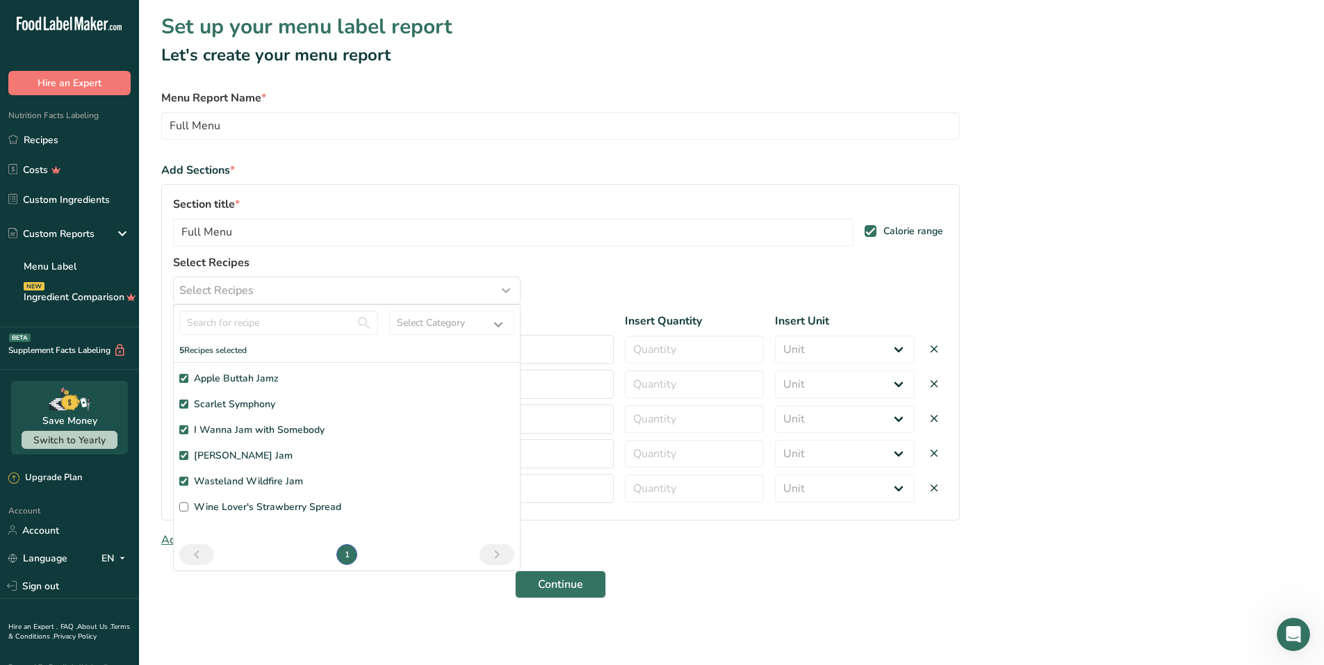
click at [182, 509] on input "Wine Lover's Strawberry Spread" at bounding box center [183, 506] width 9 height 9
checkbox input "true"
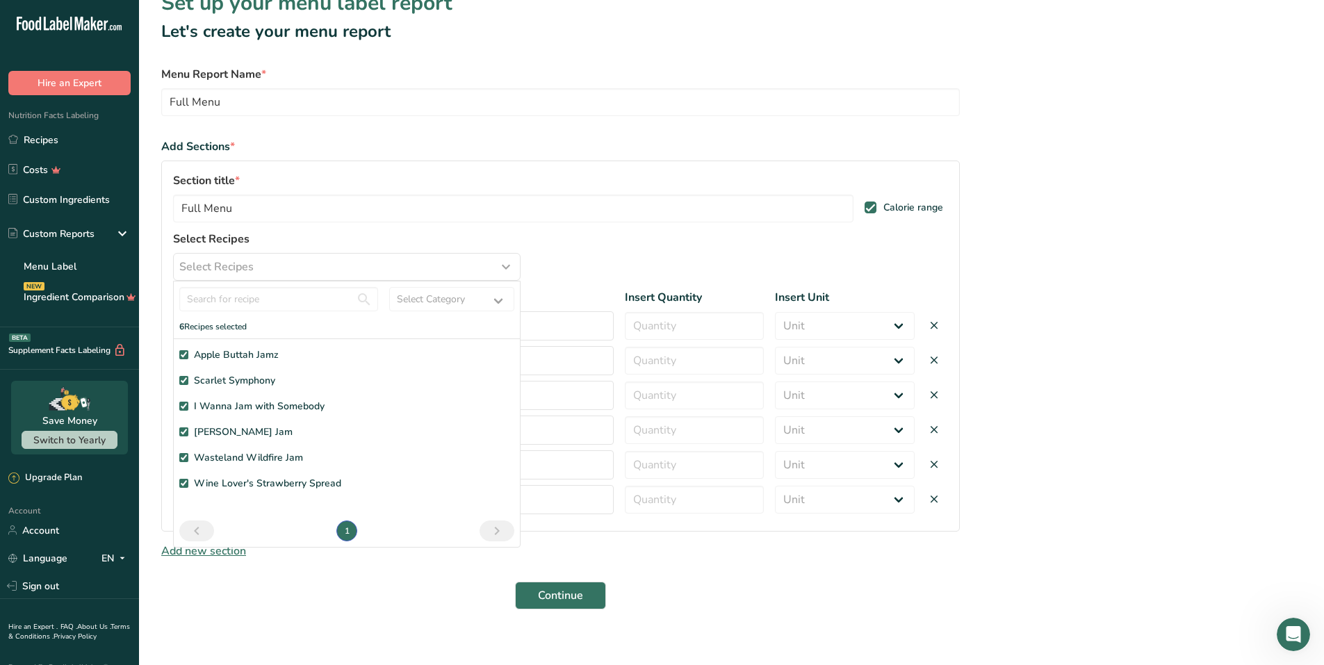
scroll to position [35, 0]
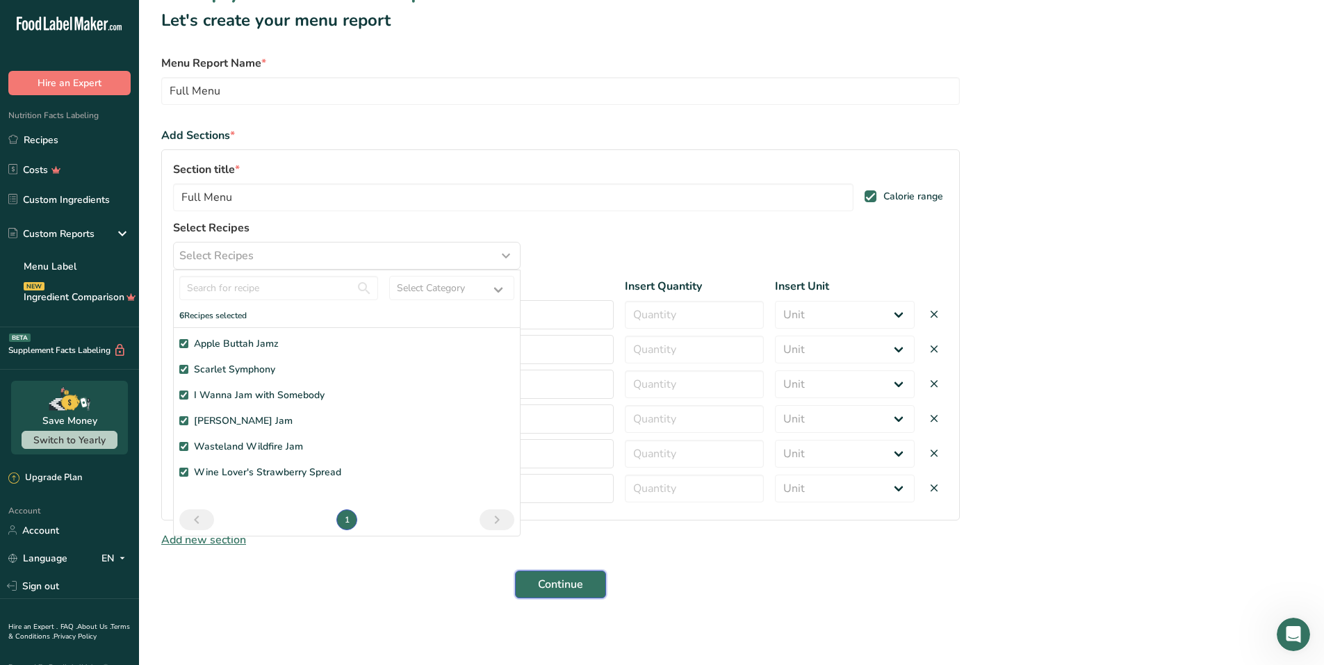
click at [555, 584] on span "Continue" at bounding box center [560, 584] width 45 height 17
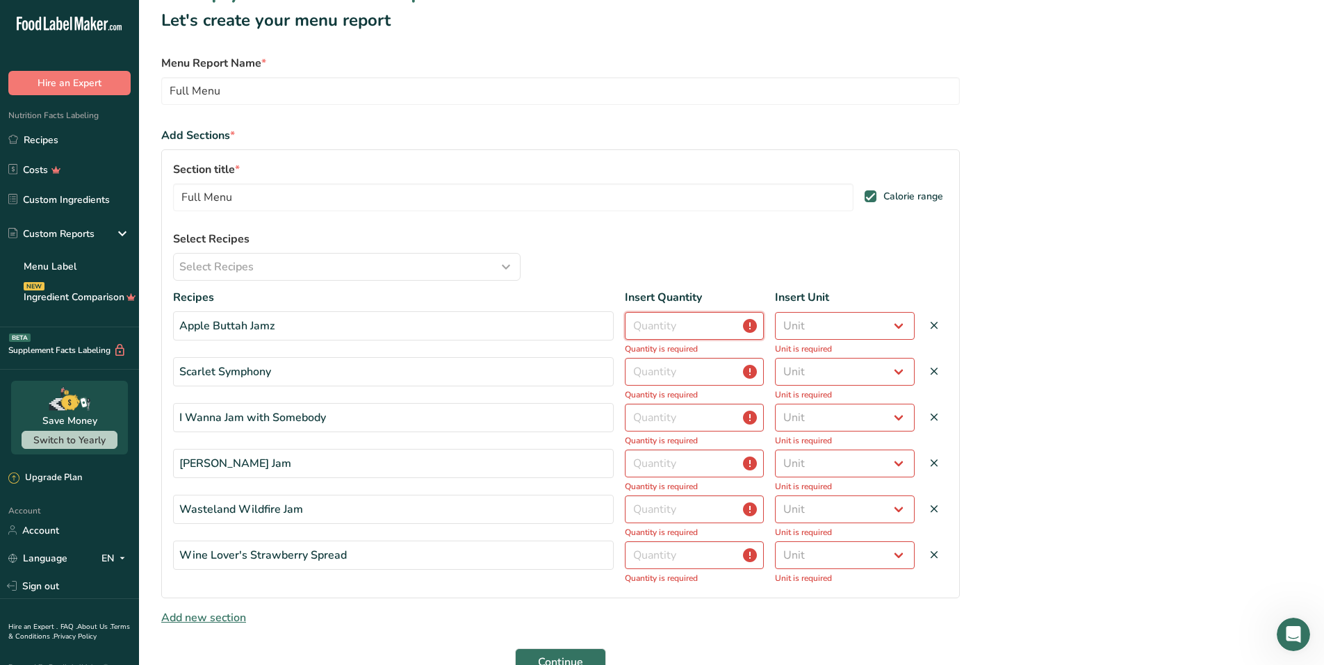
click at [721, 321] on input "number" at bounding box center [695, 326] width 140 height 28
type input "1"
select select "package"
click at [697, 372] on input "number" at bounding box center [695, 372] width 140 height 28
type input "1"
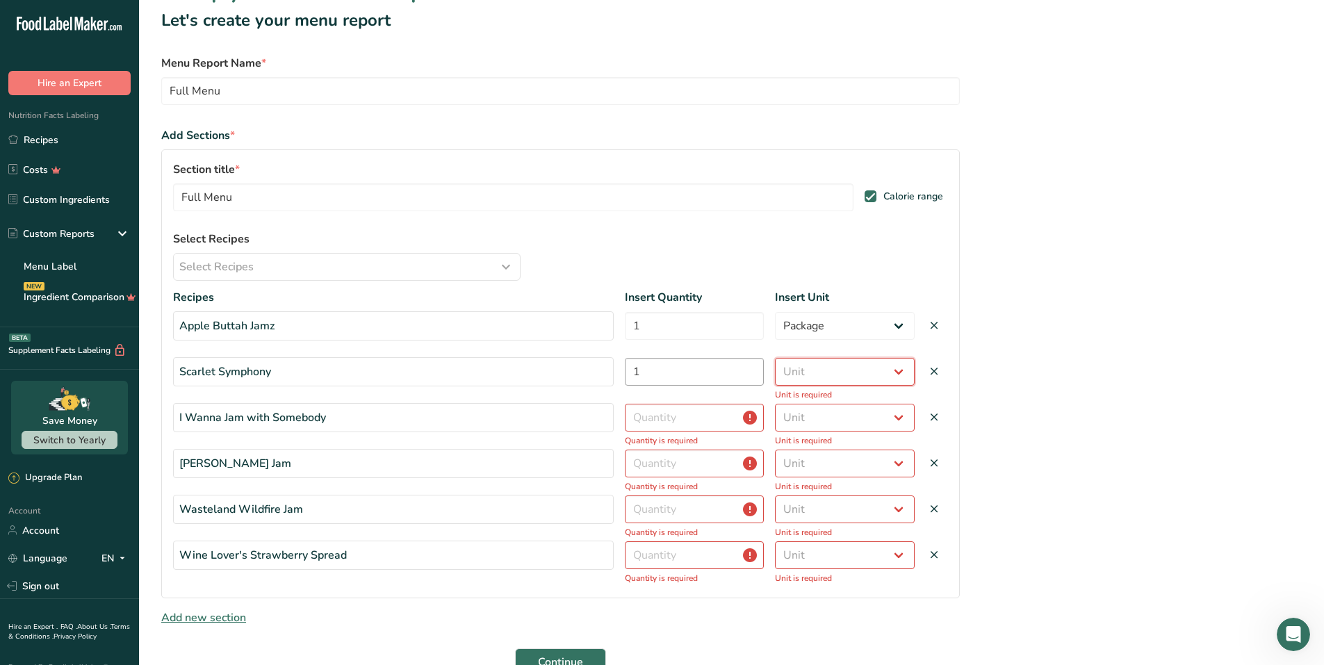
select select "package"
type input "1"
select select "package"
type input "1"
select select "package"
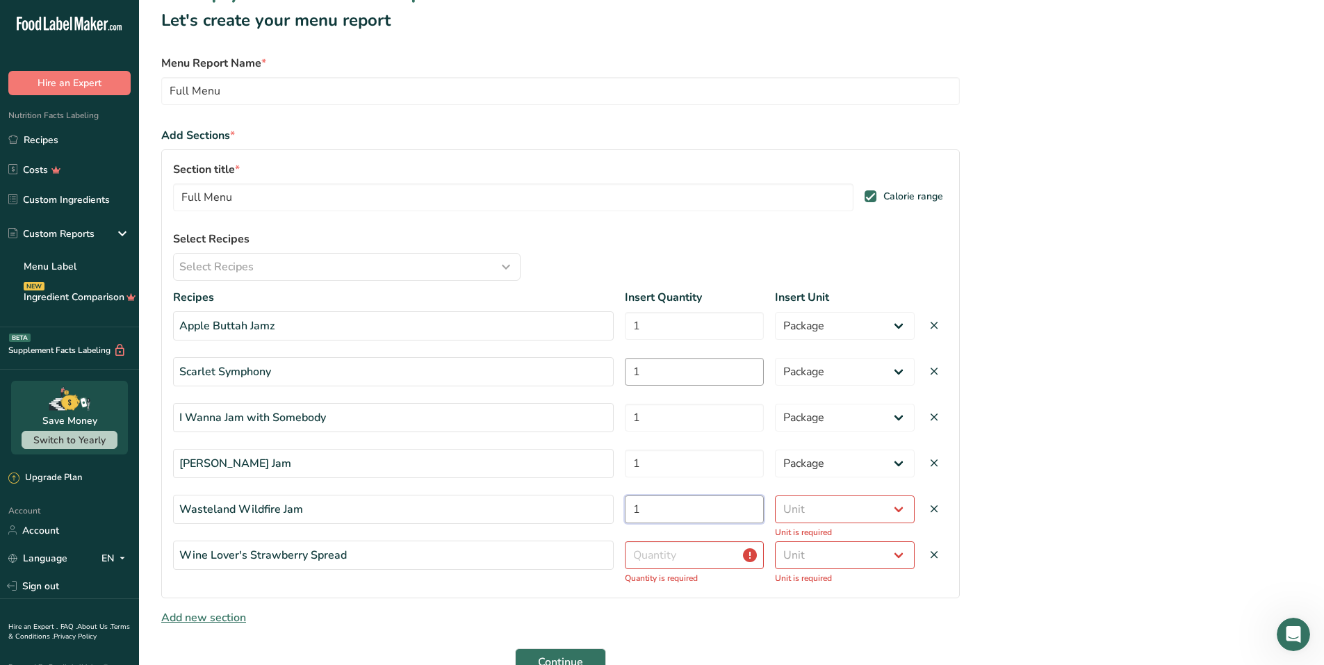
type input "1"
select select "package"
type input "1"
select select "package"
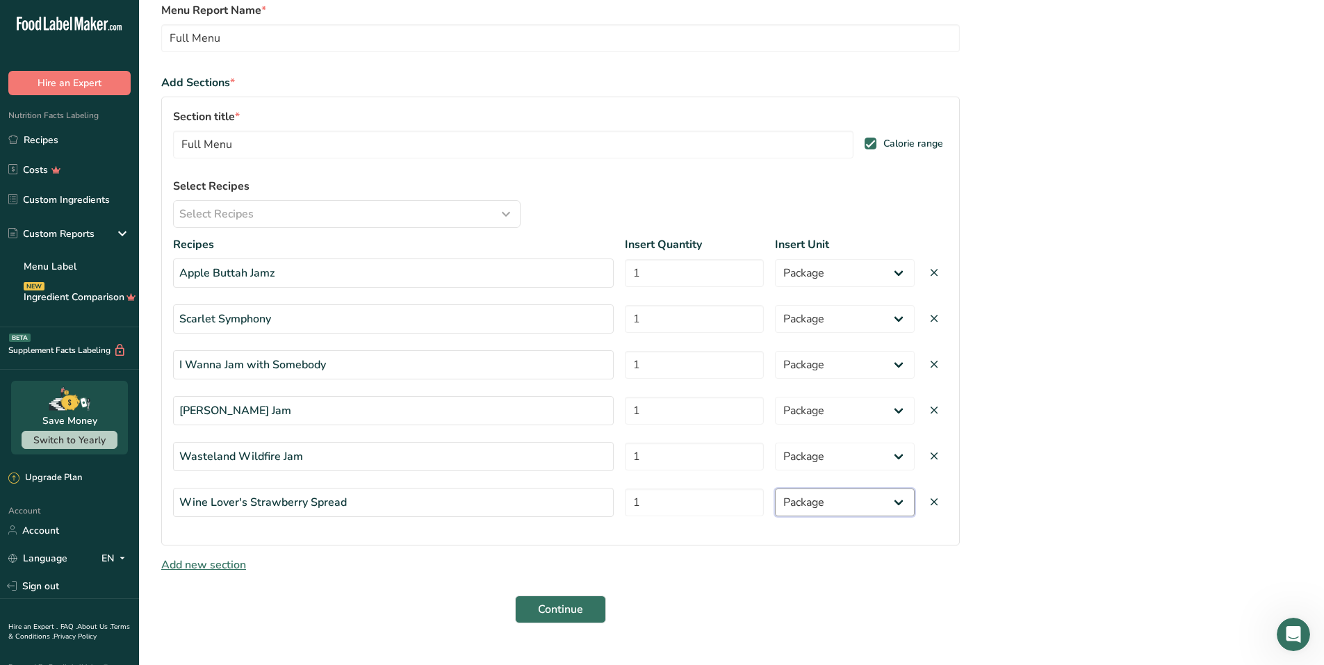
scroll to position [113, 0]
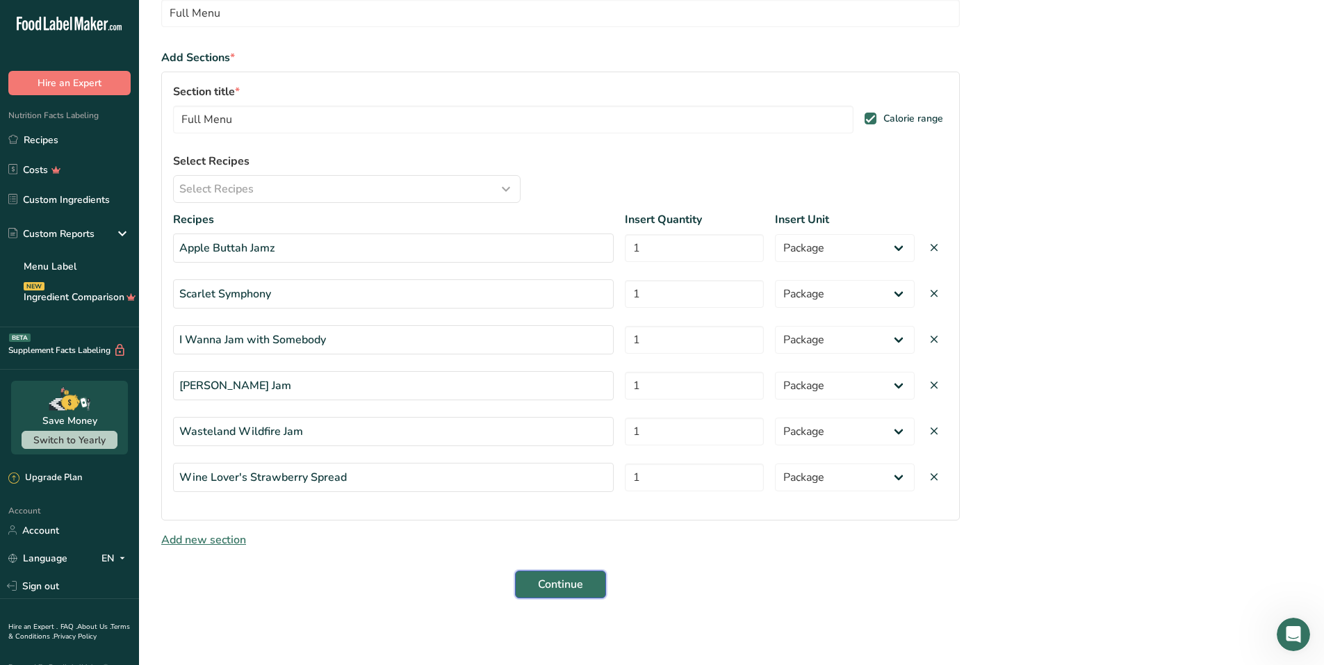
click at [586, 578] on button "Continue" at bounding box center [560, 585] width 91 height 28
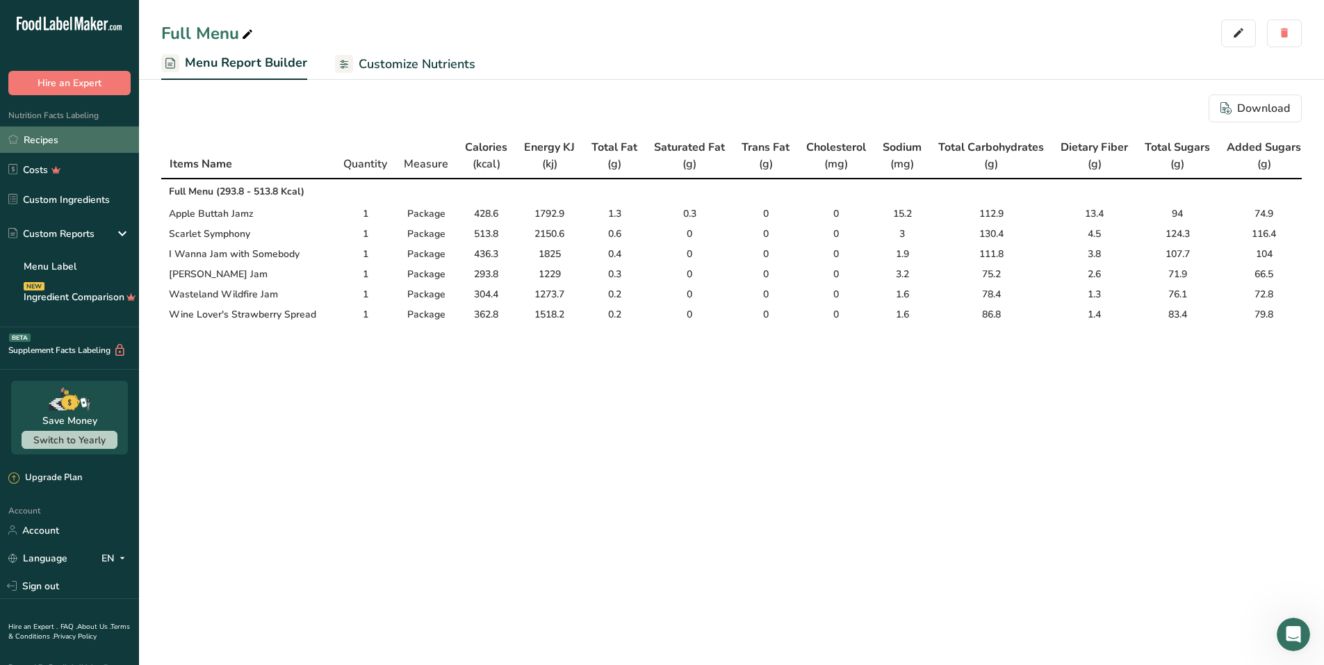
click at [67, 136] on link "Recipes" at bounding box center [69, 139] width 139 height 26
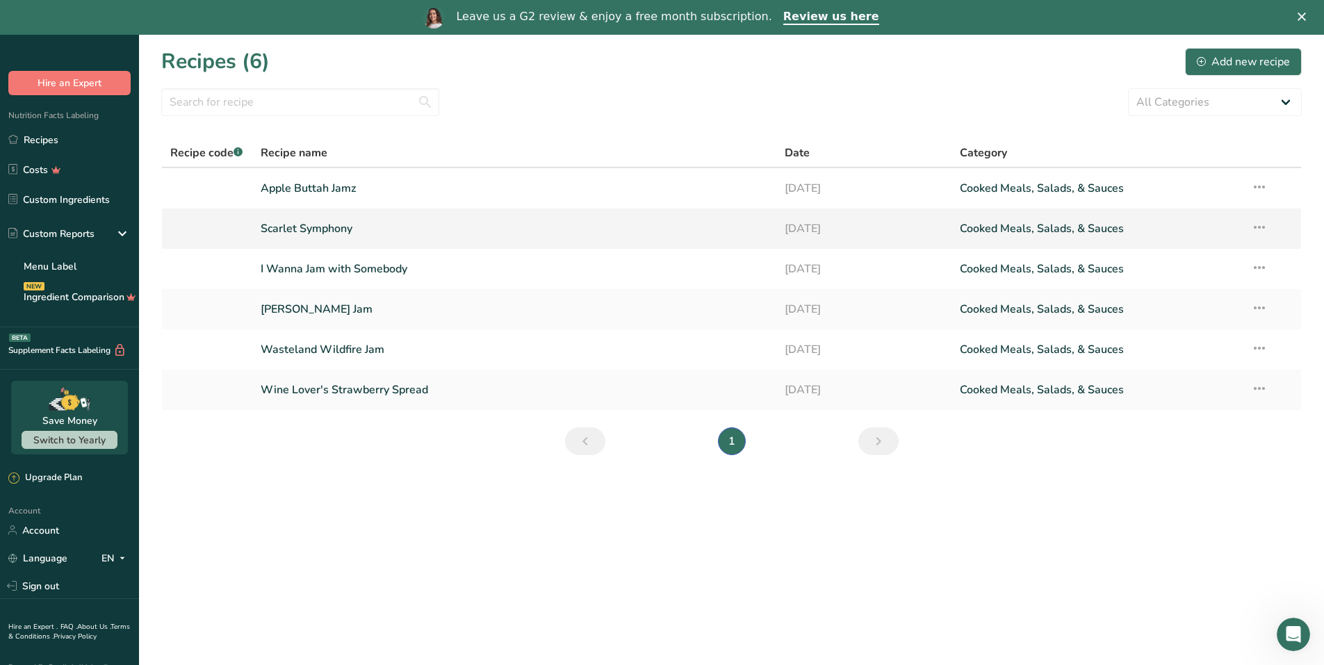
click at [287, 227] on link "Scarlet Symphony" at bounding box center [515, 228] width 508 height 29
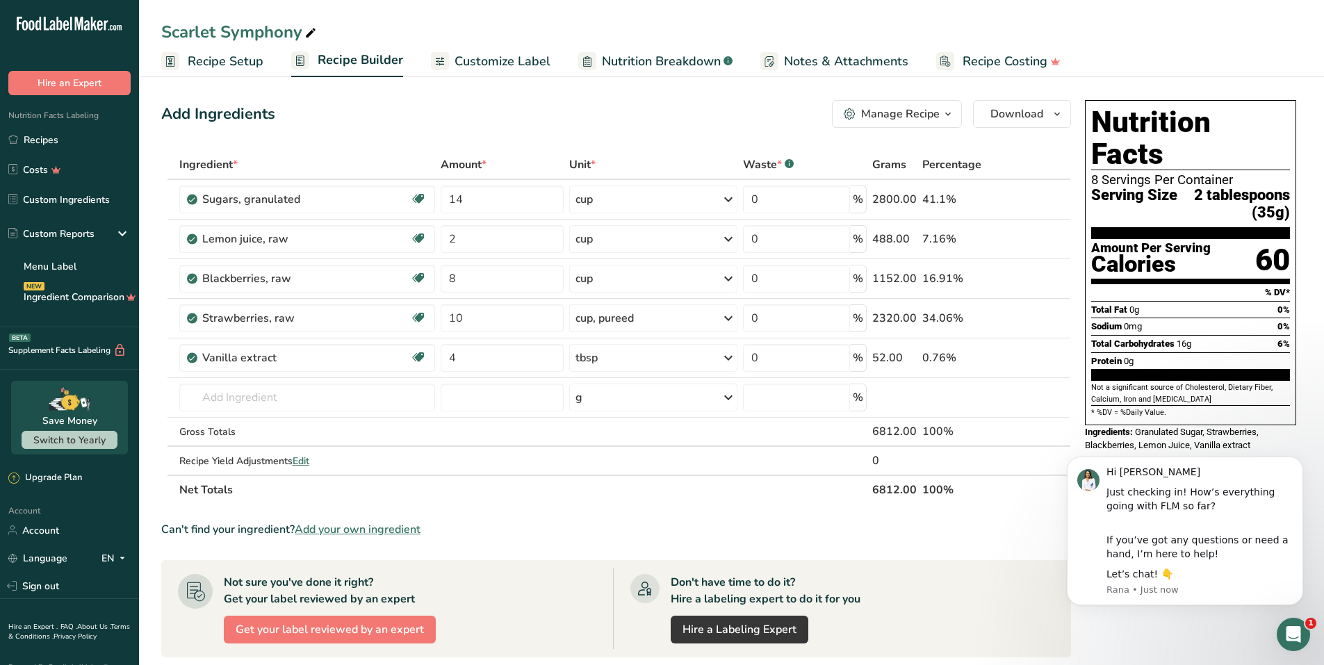
click at [207, 63] on span "Recipe Setup" at bounding box center [226, 61] width 76 height 19
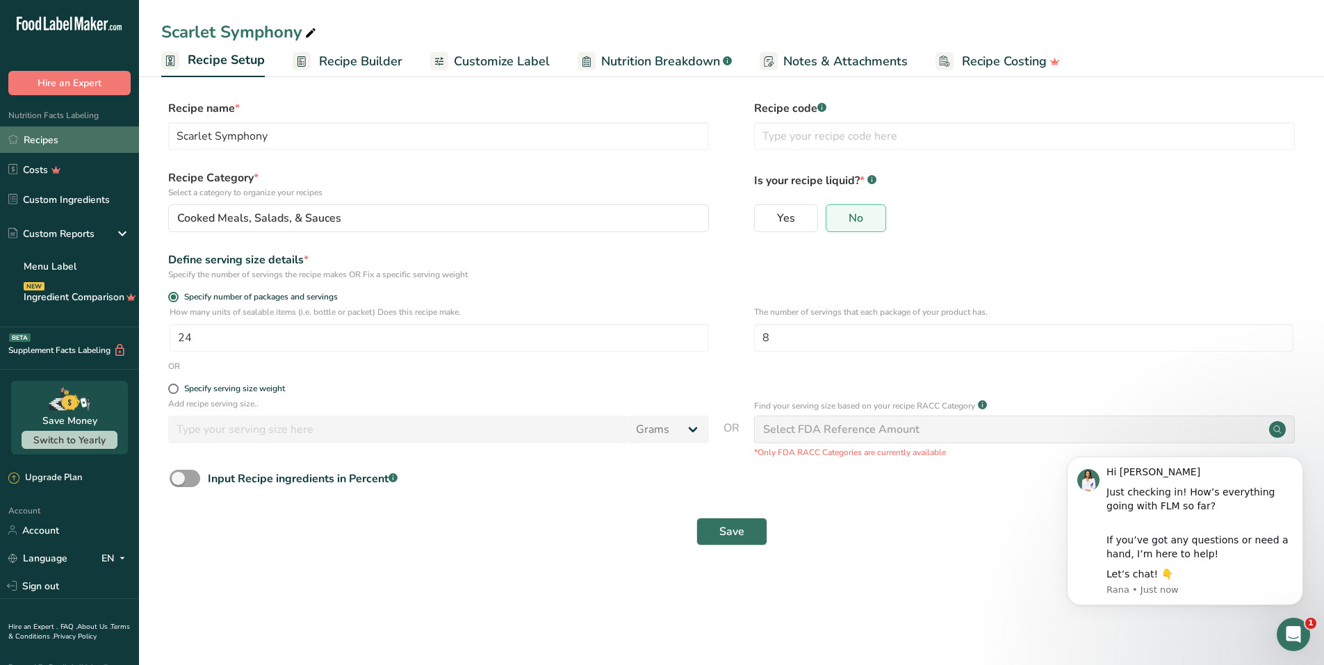
click at [56, 142] on link "Recipes" at bounding box center [69, 139] width 139 height 26
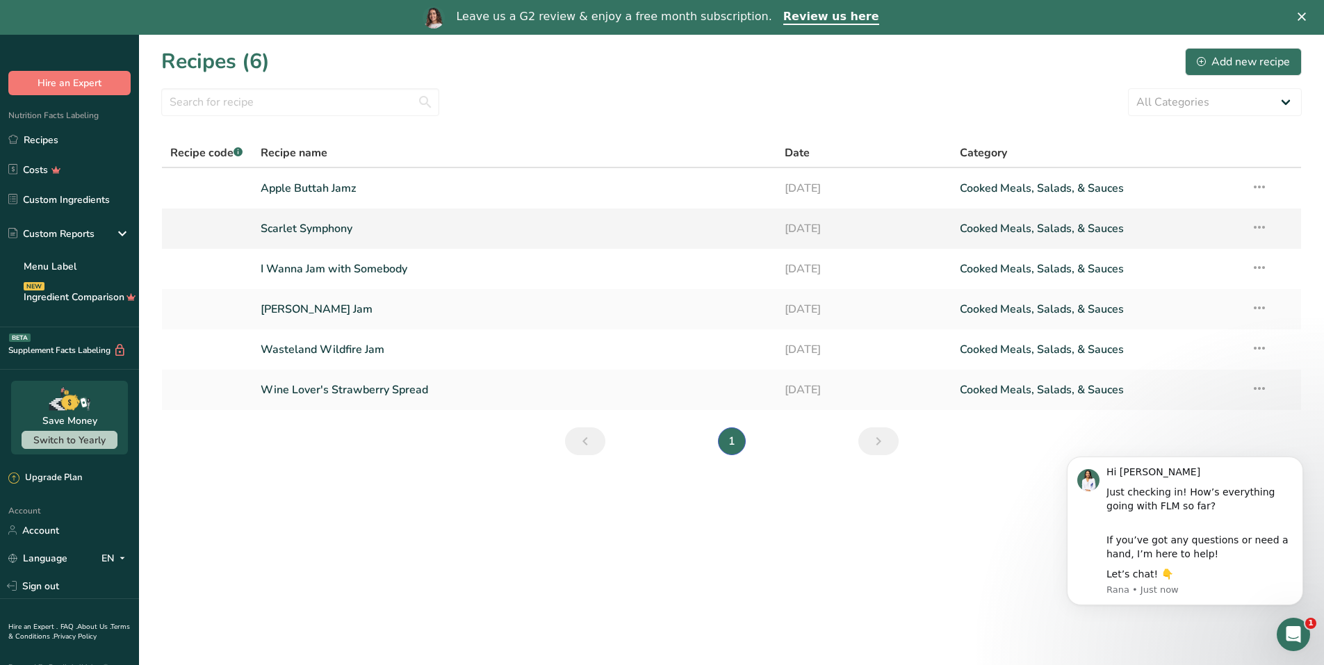
click at [327, 220] on link "Scarlet Symphony" at bounding box center [515, 228] width 508 height 29
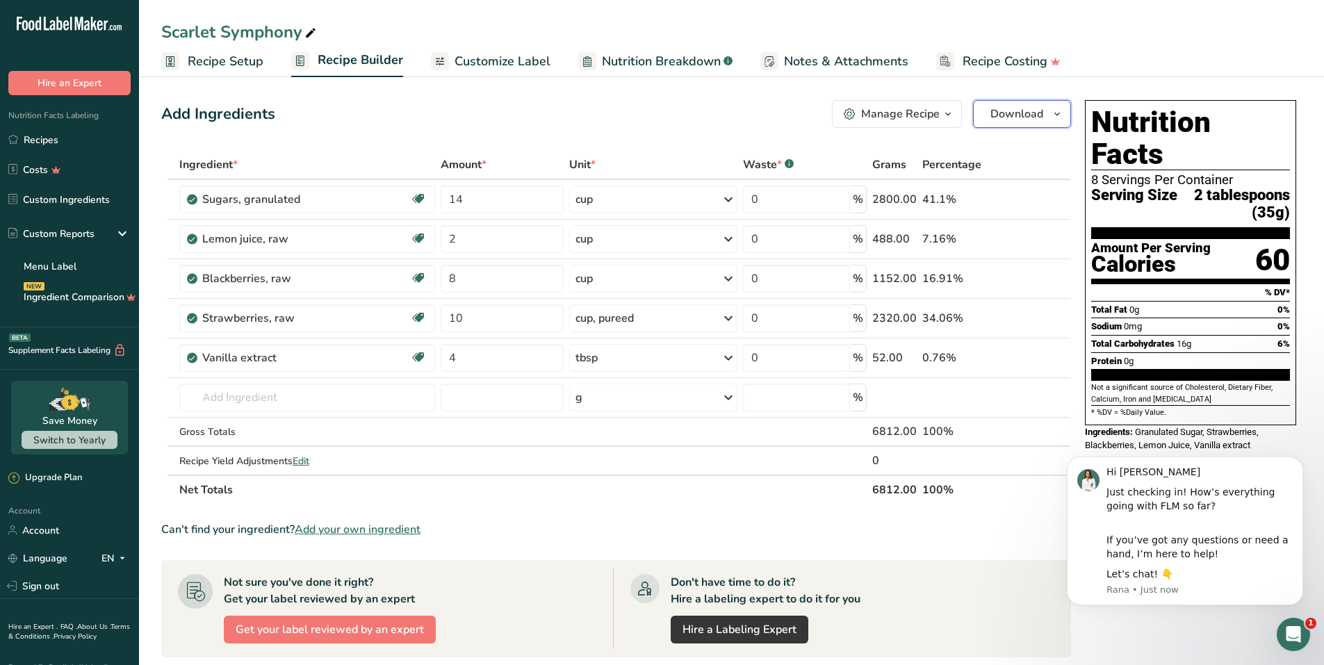
click at [1052, 116] on icon "button" at bounding box center [1056, 114] width 11 height 17
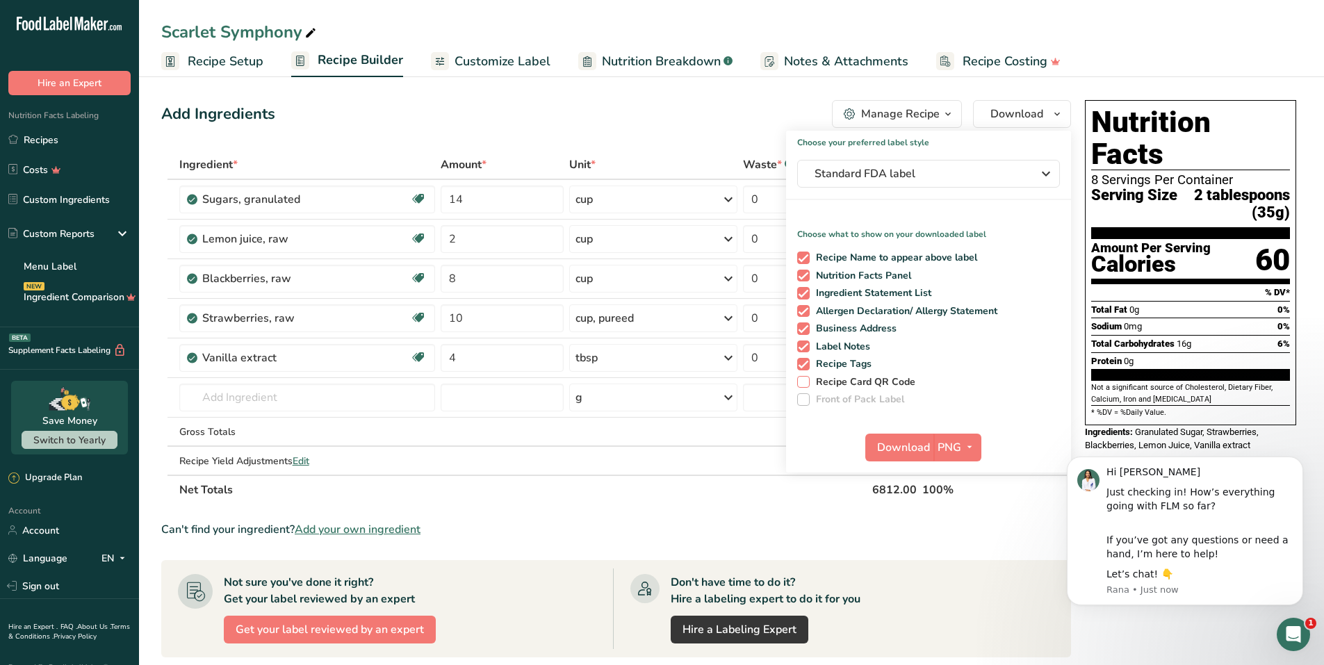
click at [810, 379] on span "Recipe Card QR Code" at bounding box center [863, 382] width 106 height 13
click at [806, 379] on input "Recipe Card QR Code" at bounding box center [801, 381] width 9 height 9
checkbox input "true"
click at [965, 172] on span "Standard FDA label" at bounding box center [918, 173] width 208 height 17
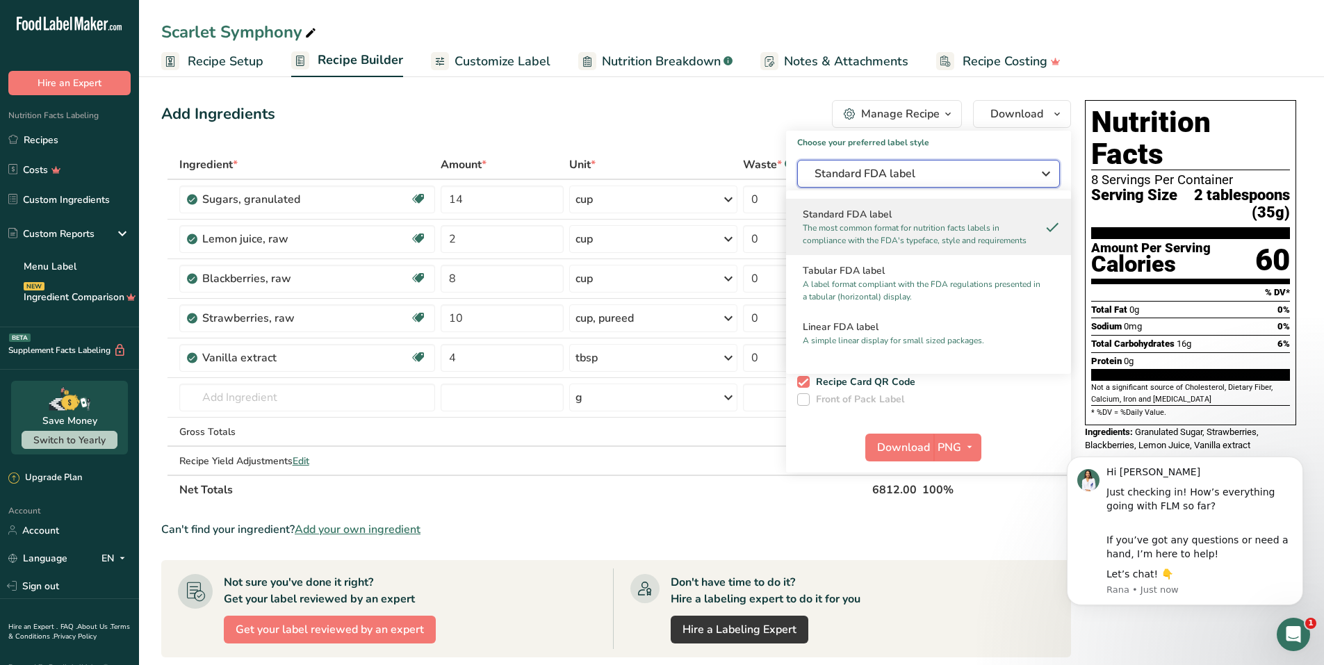
click at [965, 172] on span "Standard FDA label" at bounding box center [918, 173] width 208 height 17
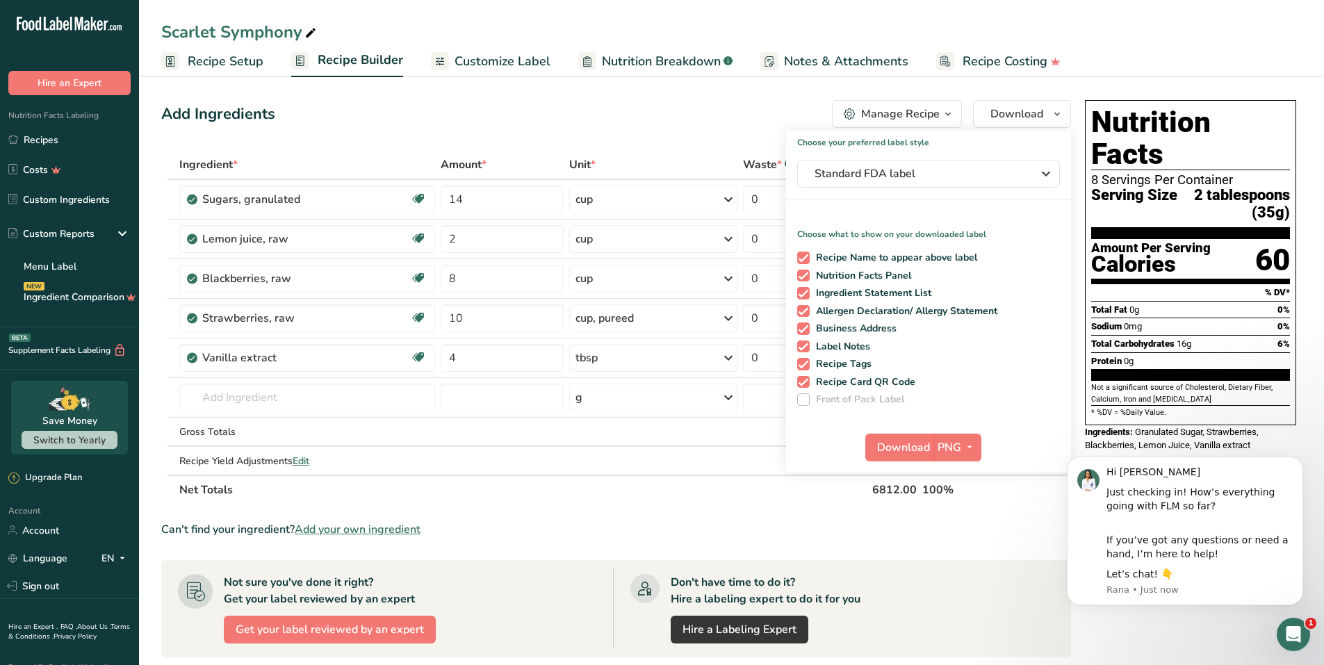
click at [941, 110] on span "button" at bounding box center [948, 114] width 17 height 17
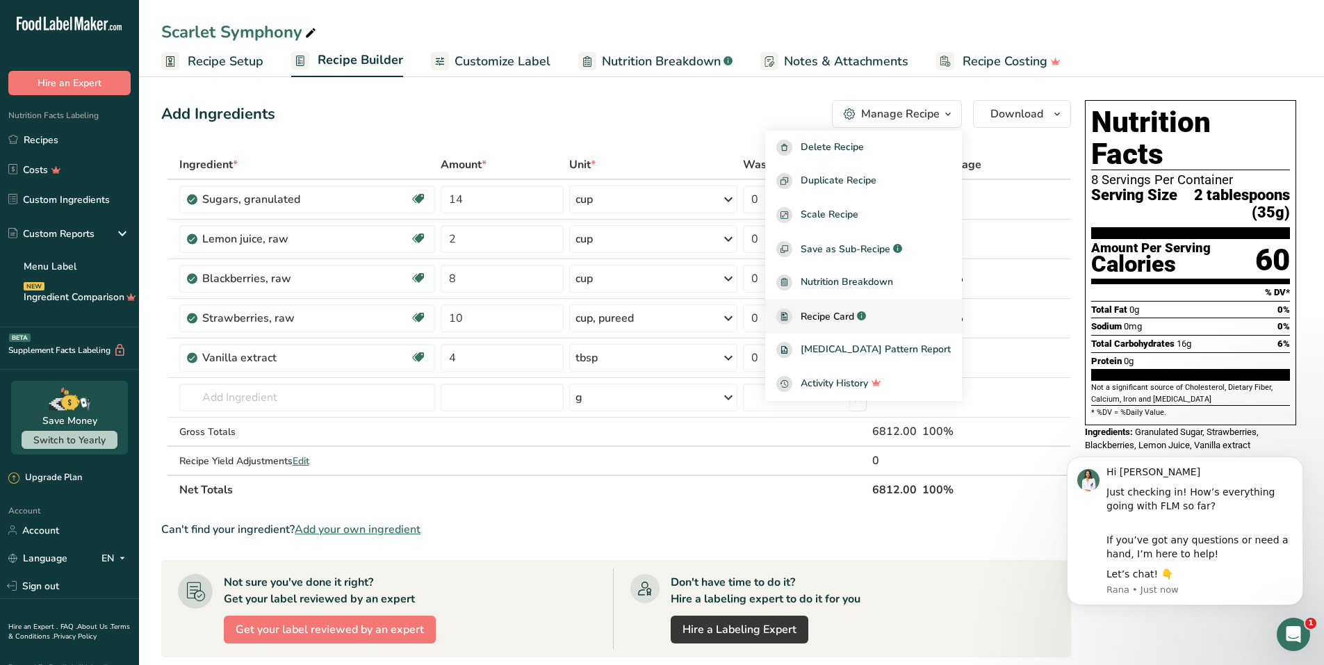
click at [854, 317] on span "Recipe Card" at bounding box center [828, 316] width 54 height 15
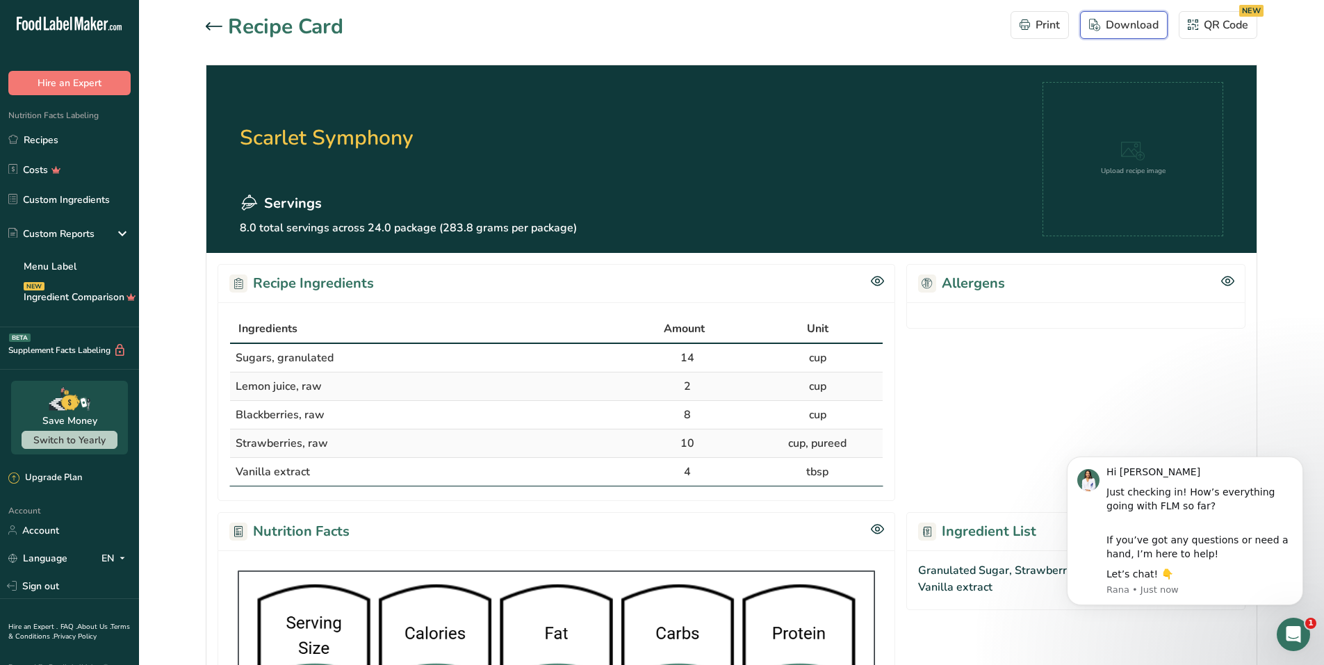
click at [1148, 24] on div "Download" at bounding box center [1123, 25] width 69 height 17
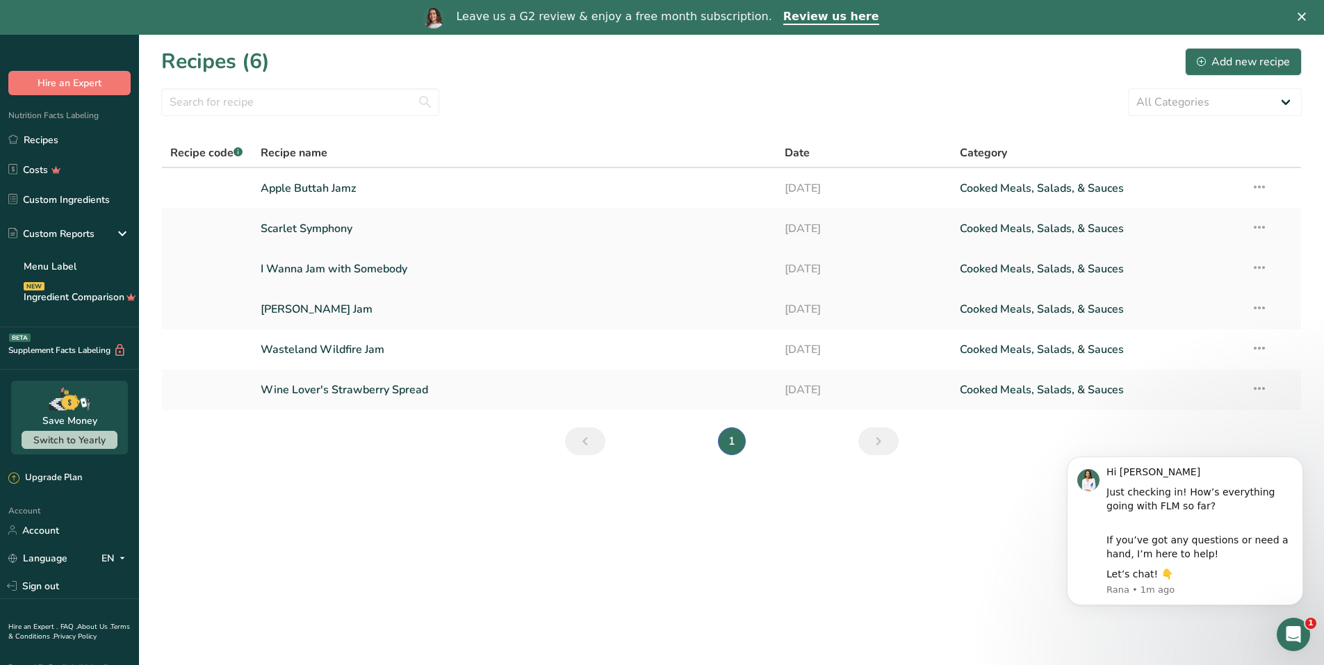
click at [273, 262] on link "I Wanna Jam with Somebody" at bounding box center [515, 268] width 508 height 29
